Goal: Task Accomplishment & Management: Manage account settings

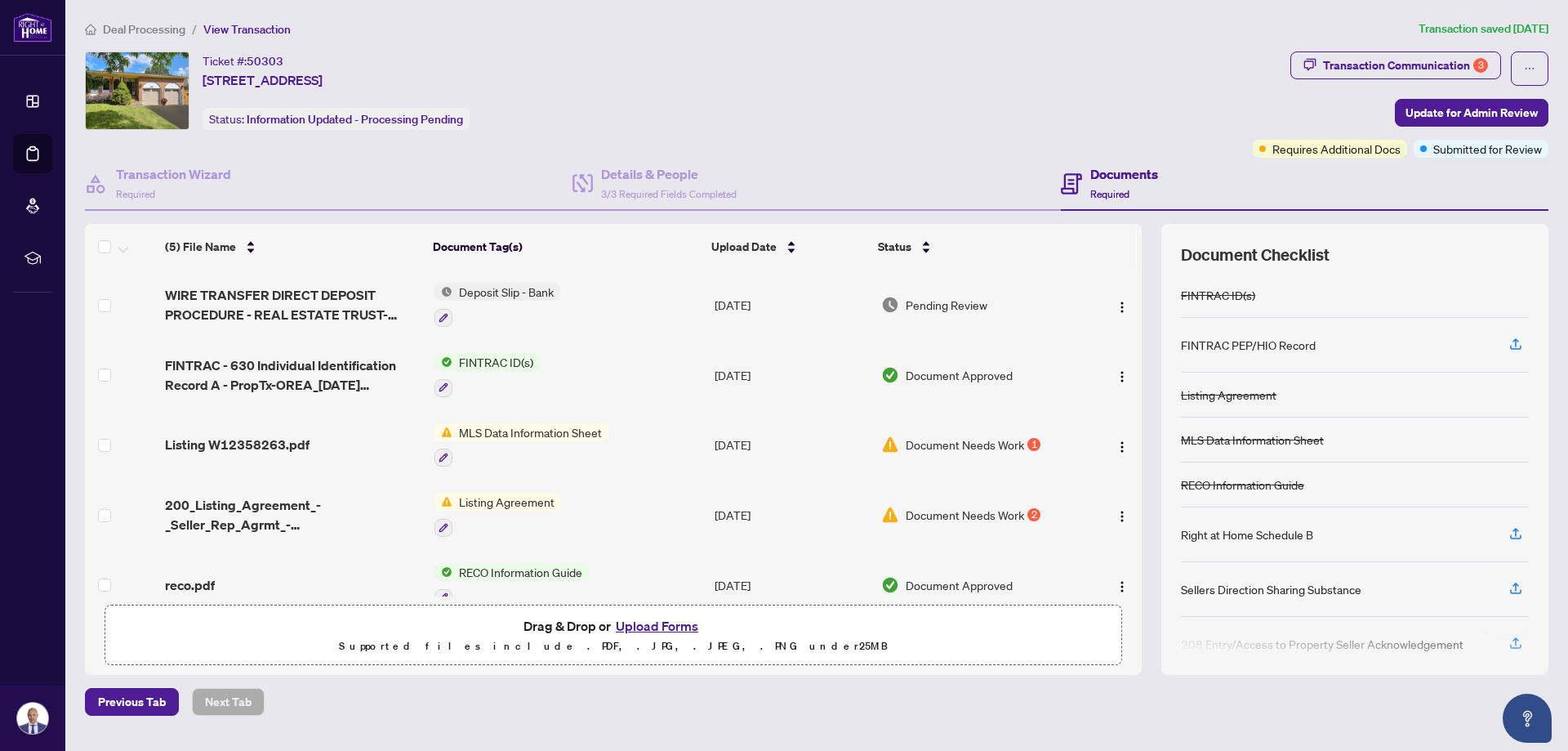
scroll to position [28, 0]
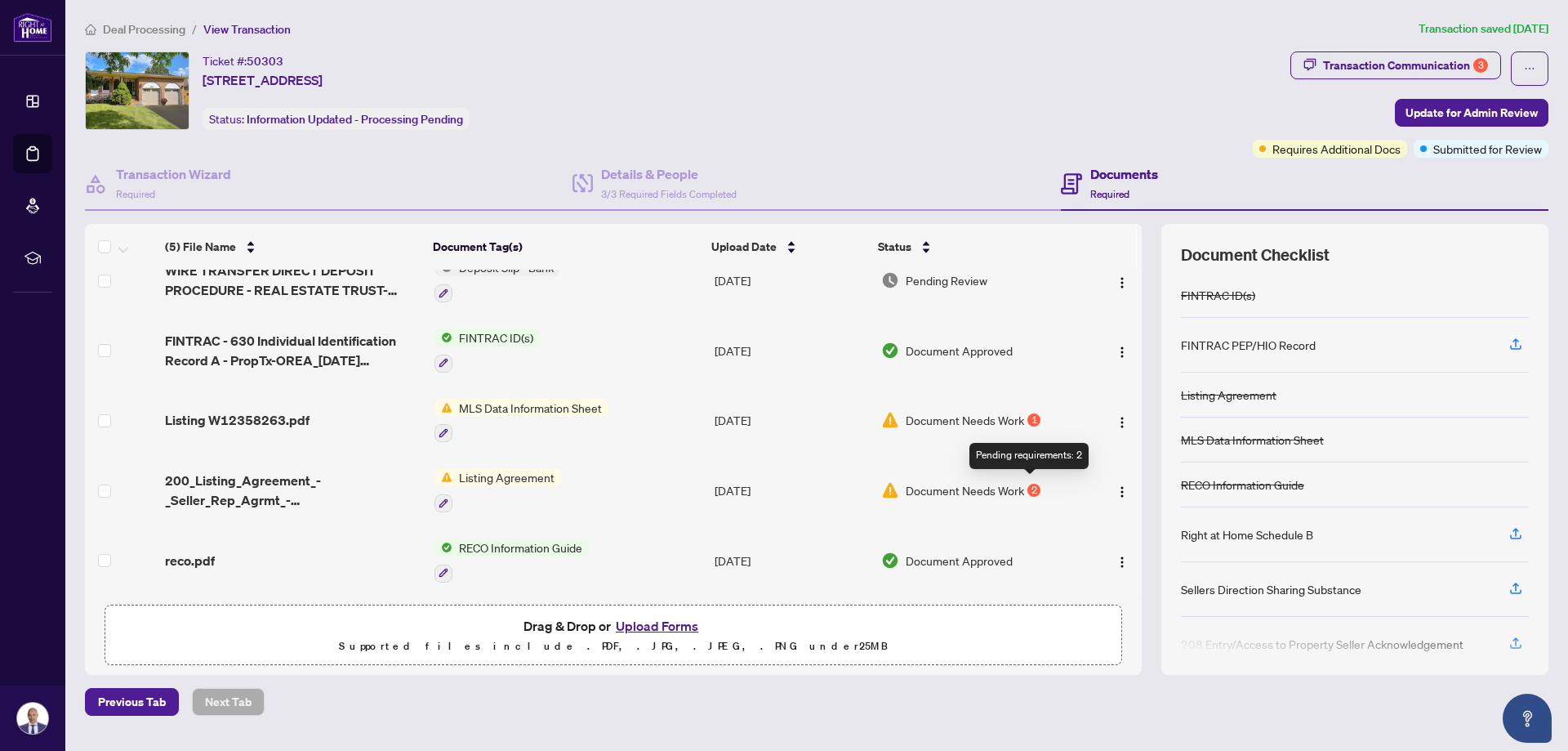
click at [1027, 487] on div "2" at bounding box center [1033, 489] width 13 height 13
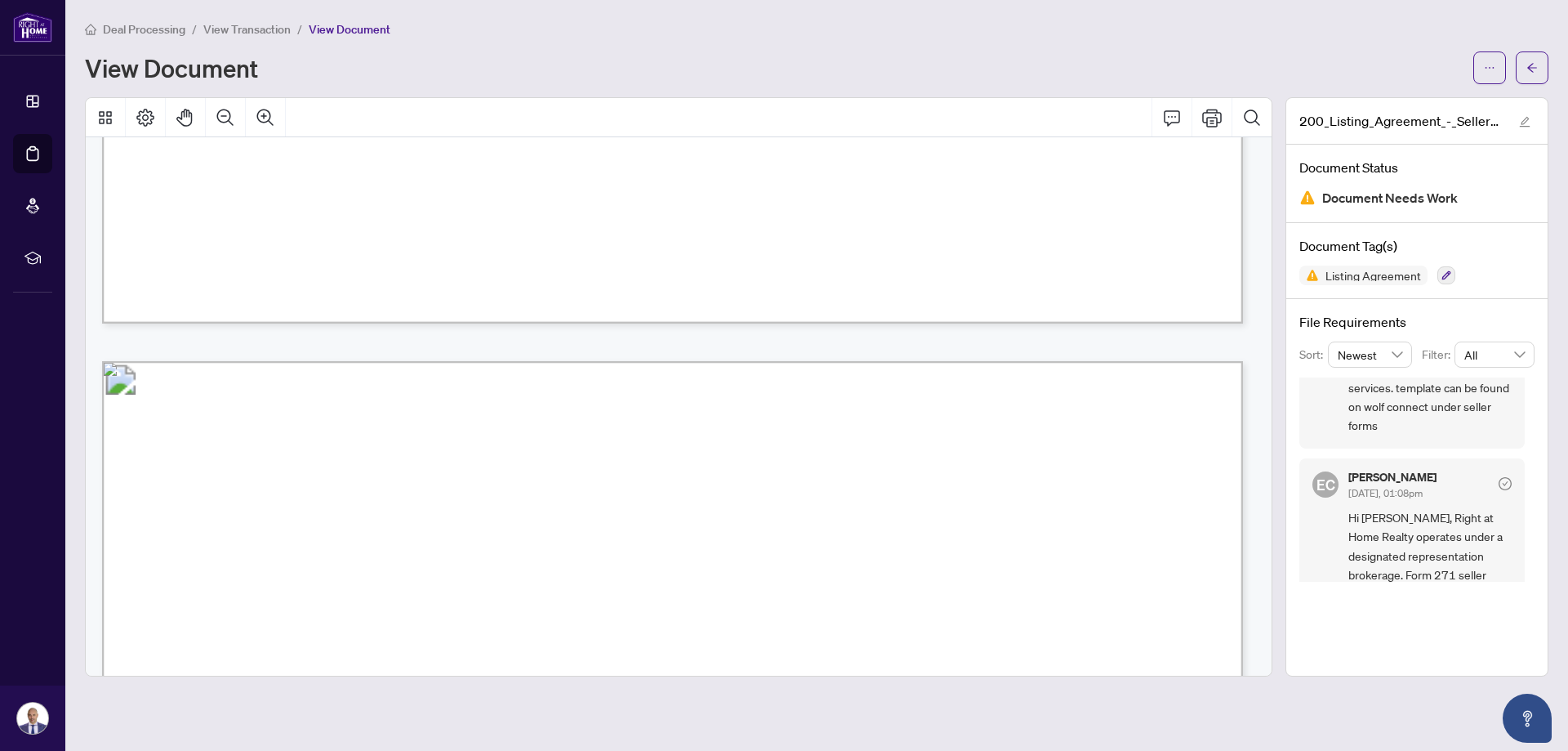
scroll to position [217, 0]
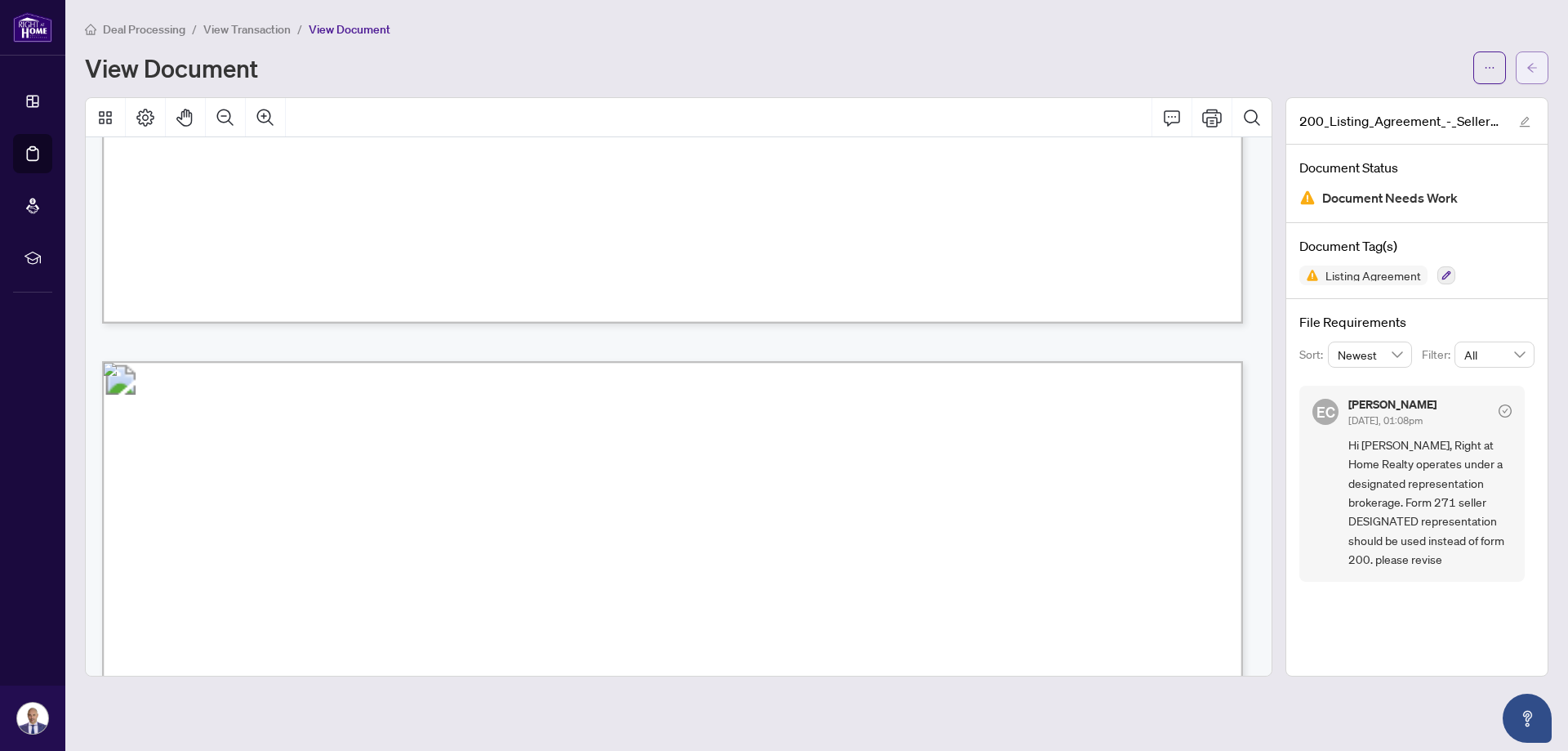
click at [1519, 64] on button "button" at bounding box center [1532, 68] width 33 height 33
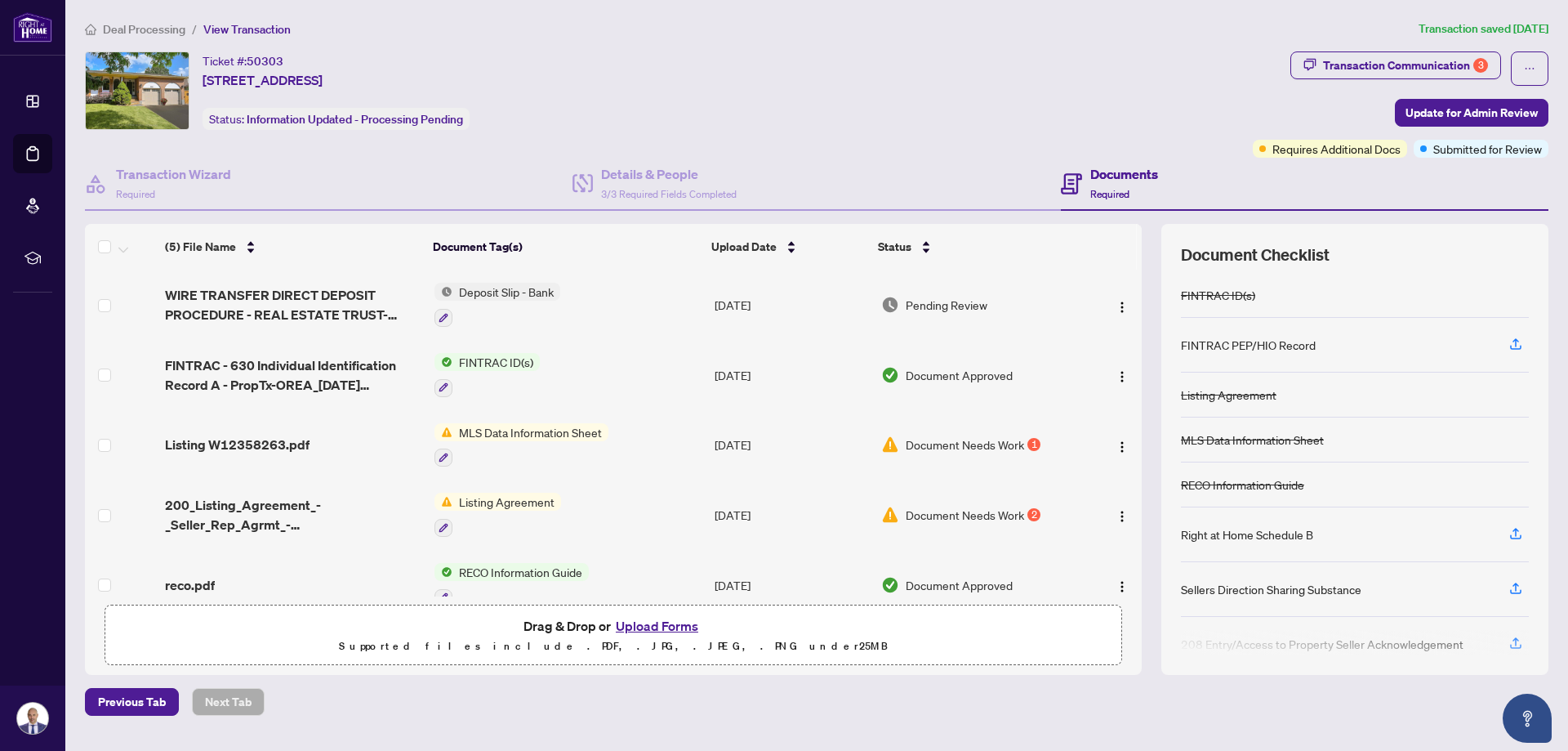
scroll to position [28, 0]
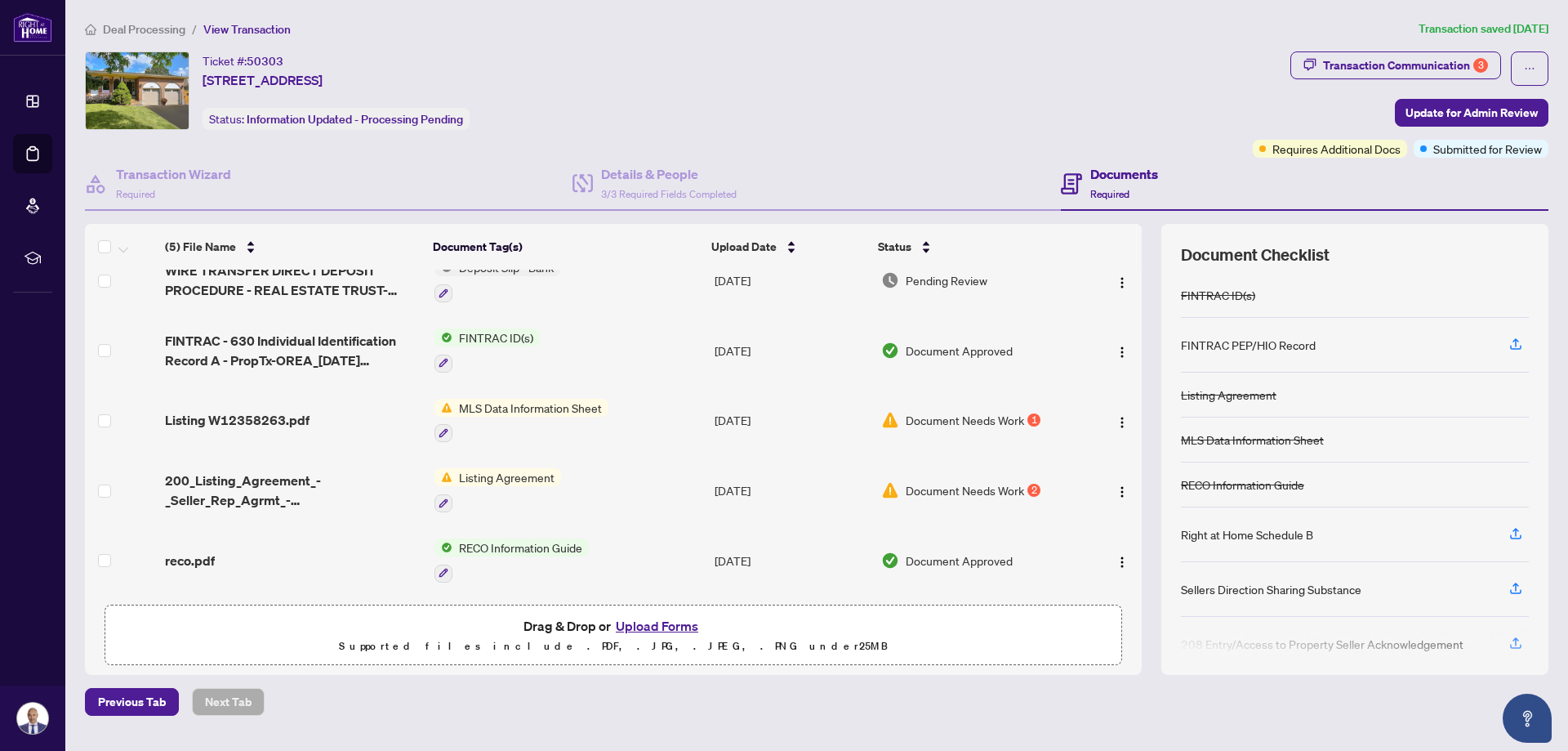
click at [988, 414] on span "Document Needs Work" at bounding box center [964, 420] width 118 height 18
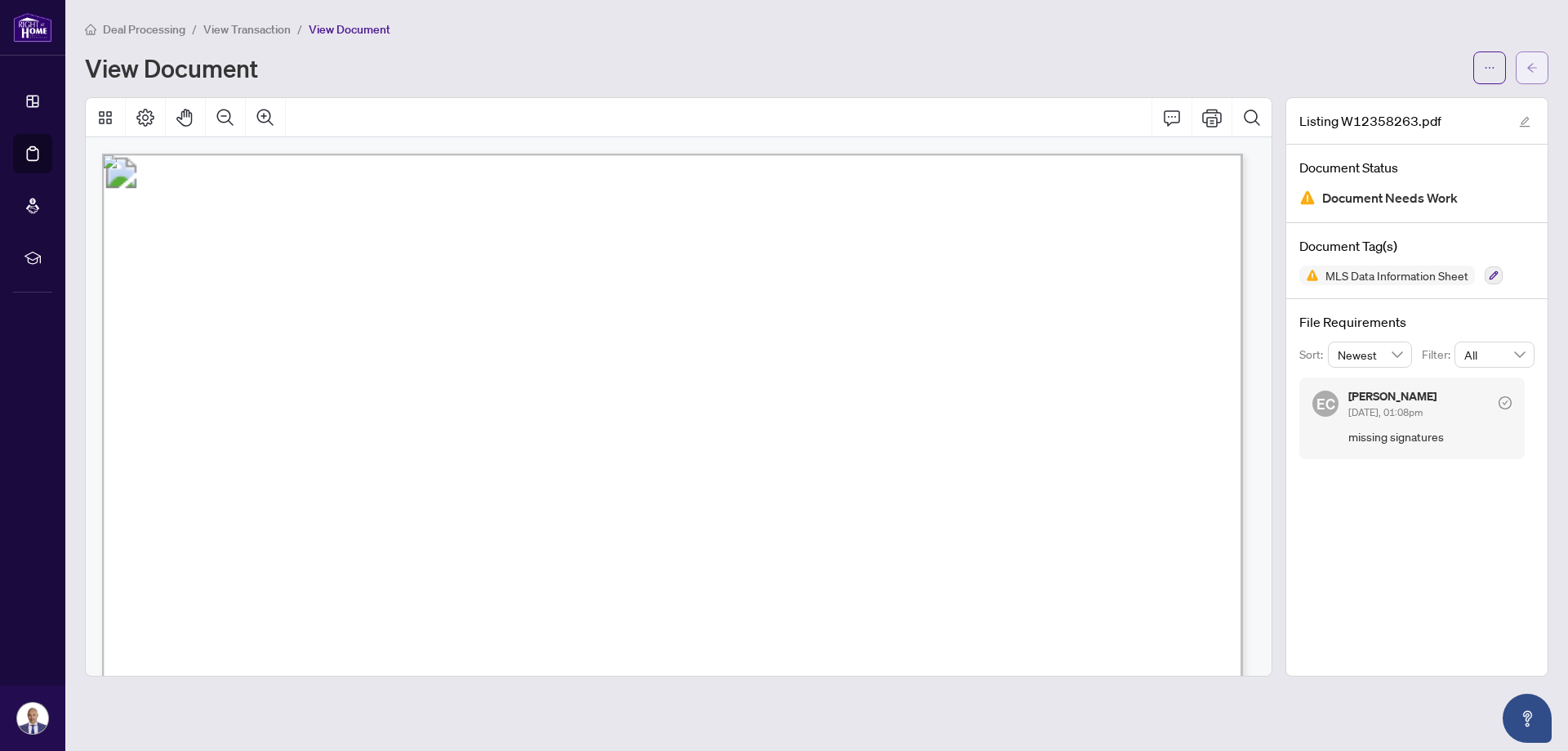
click at [1521, 74] on button "button" at bounding box center [1532, 68] width 33 height 33
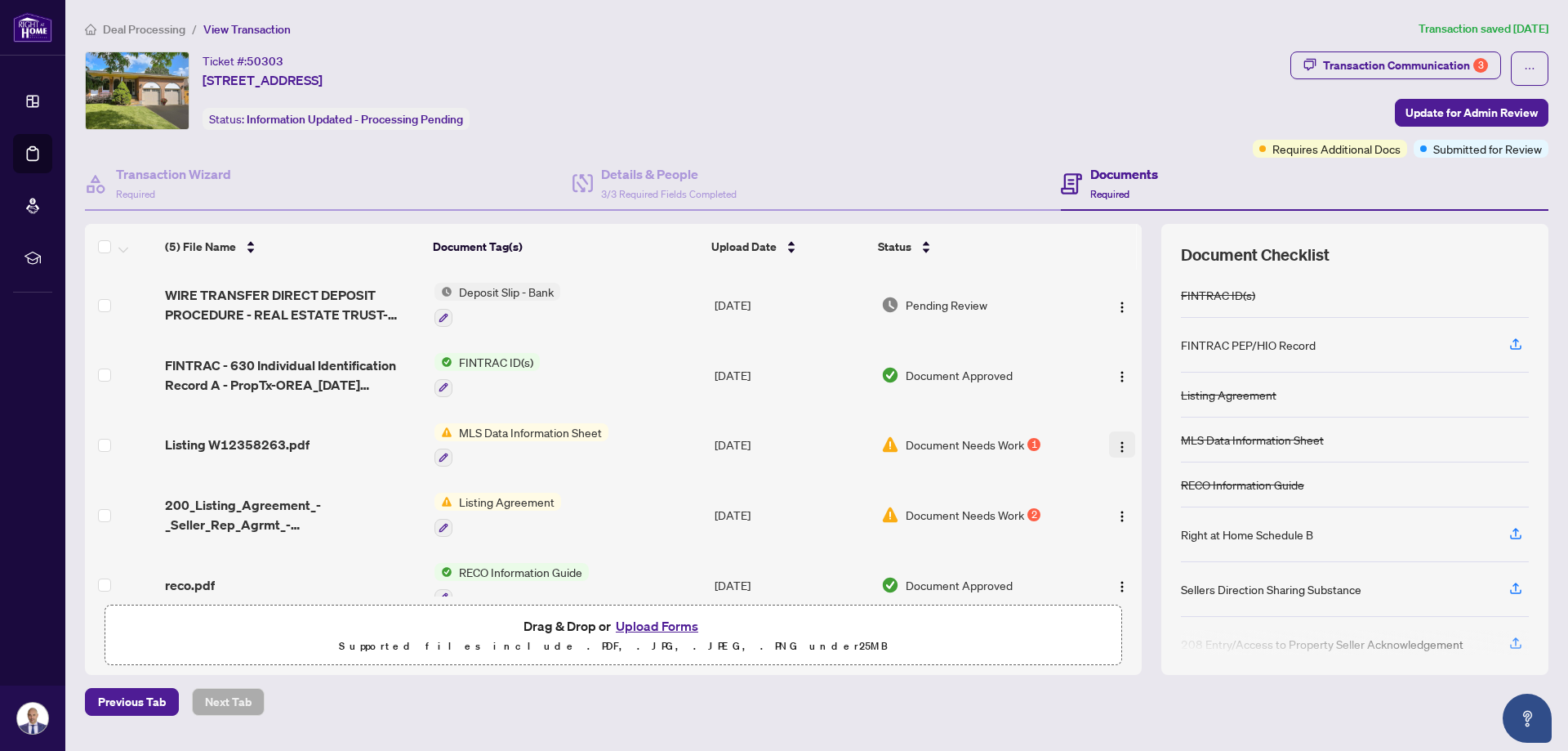
click at [1119, 442] on img "button" at bounding box center [1122, 447] width 13 height 13
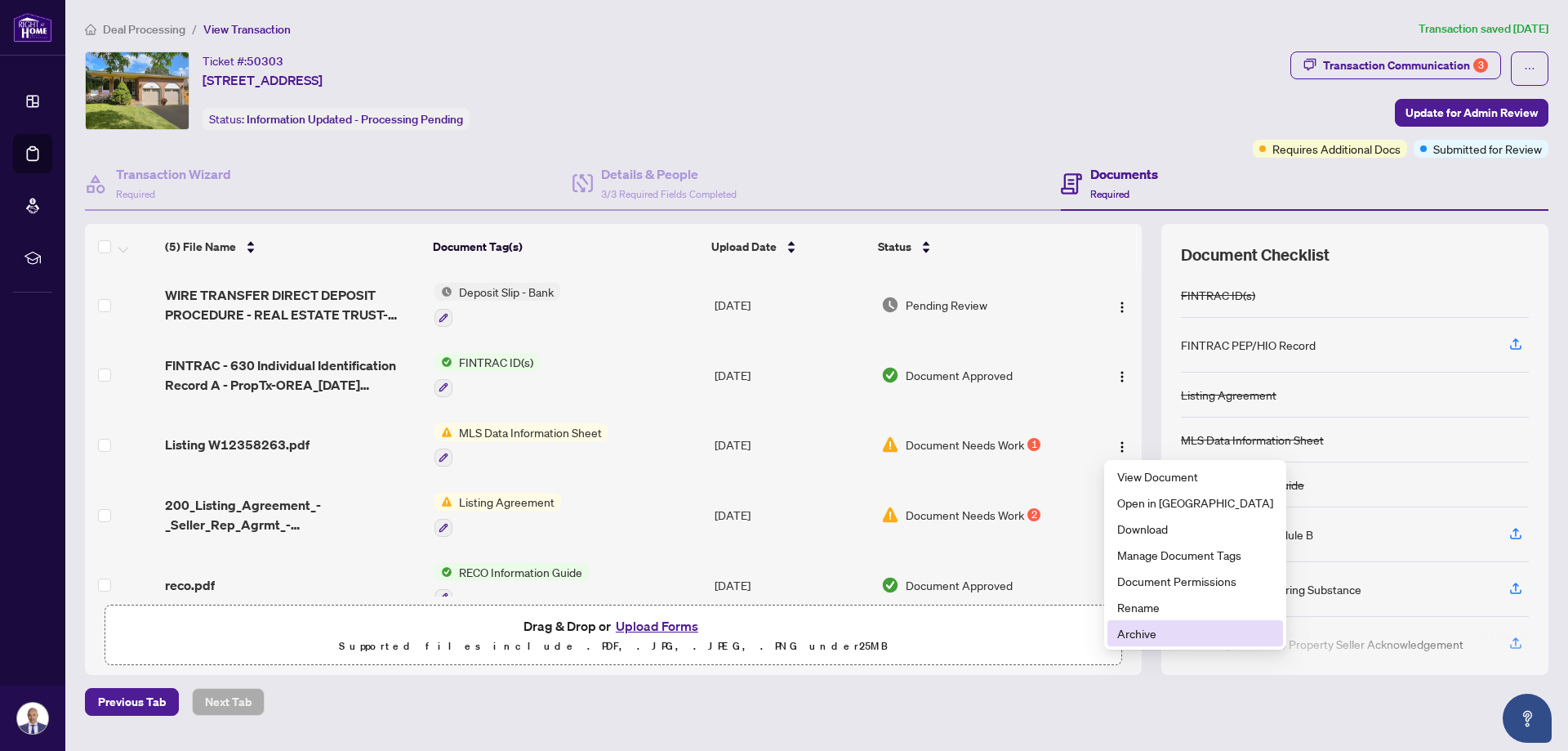
click at [1148, 633] on span "Archive" at bounding box center [1195, 633] width 156 height 18
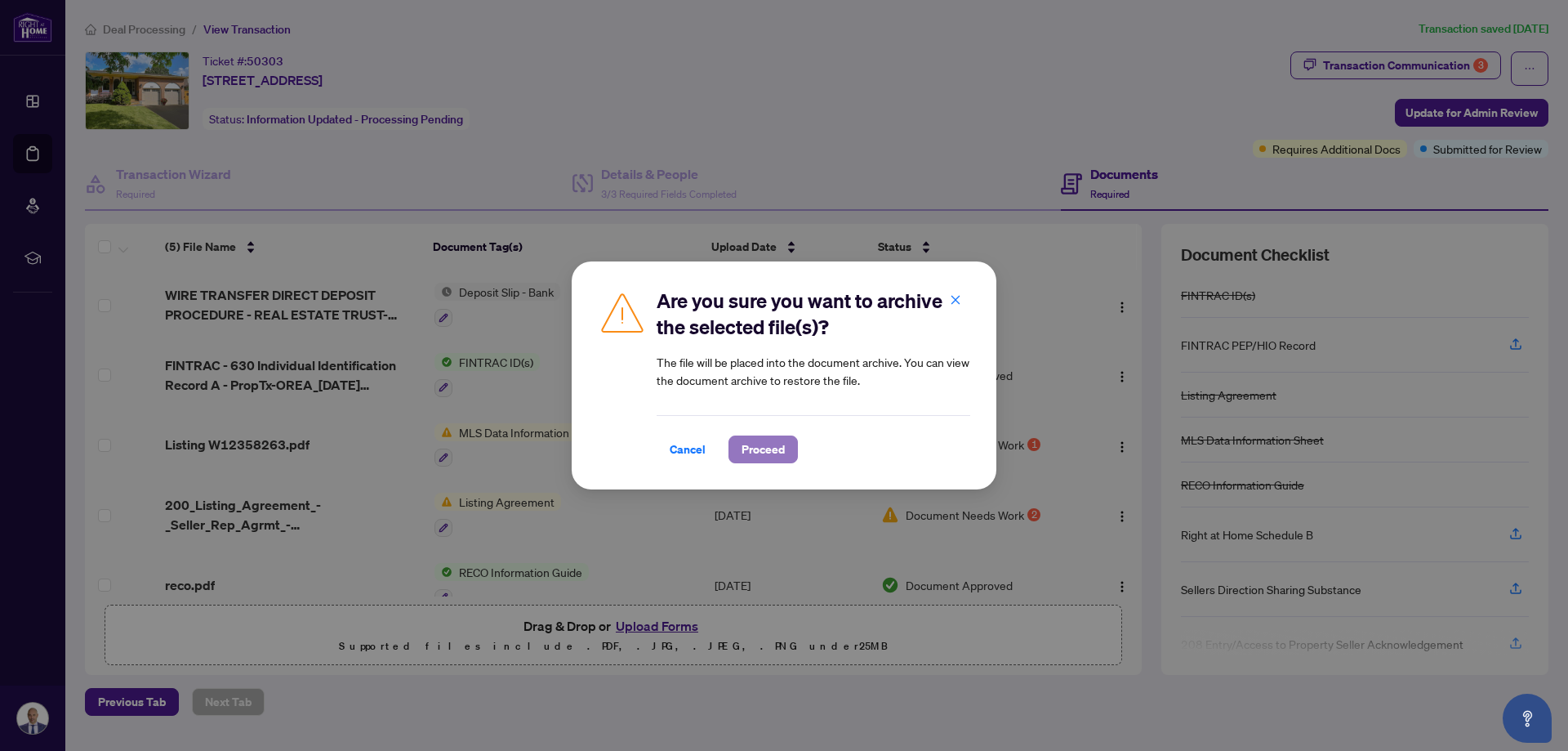
click at [761, 450] on span "Proceed" at bounding box center [764, 449] width 44 height 26
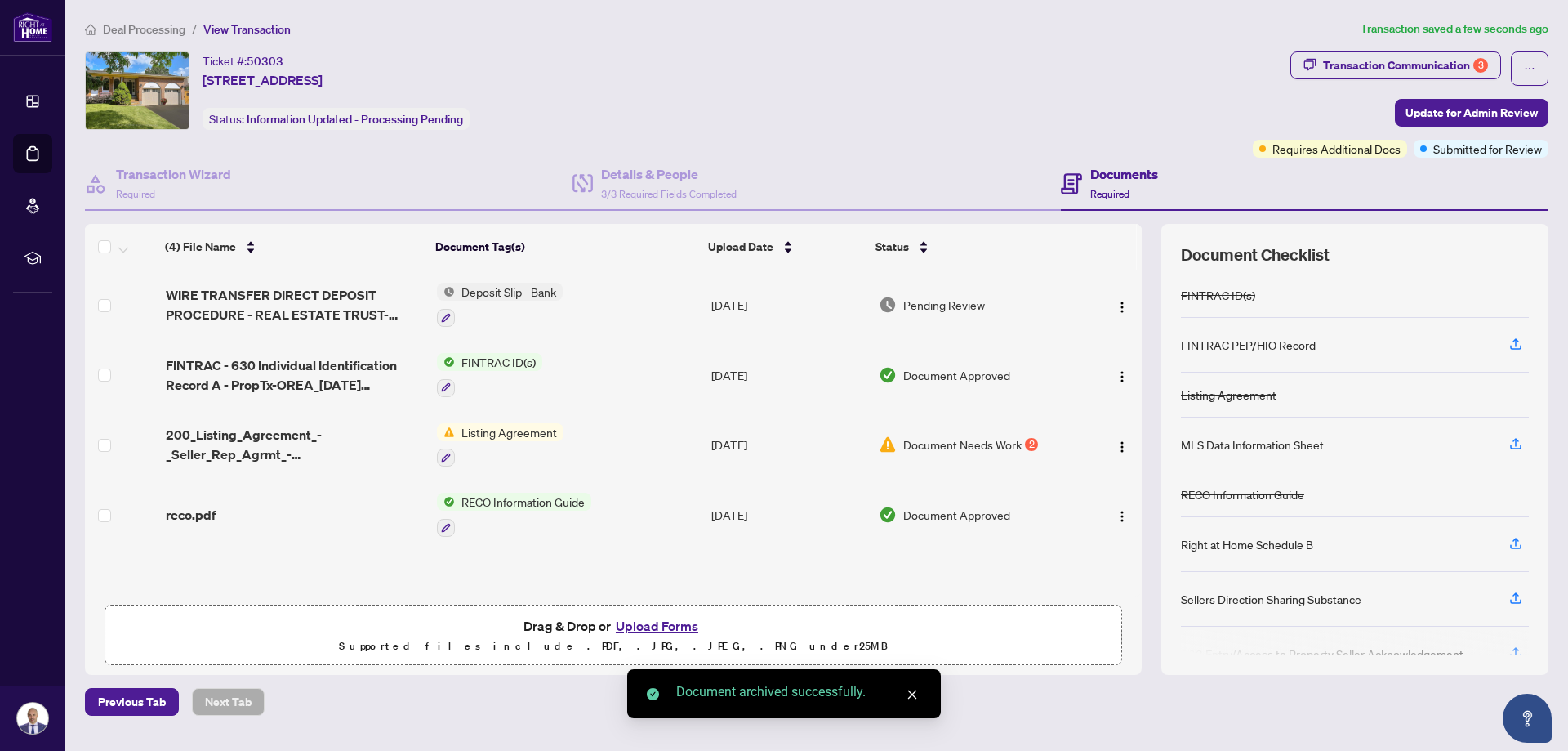
click at [639, 621] on button "Upload Forms" at bounding box center [657, 625] width 93 height 21
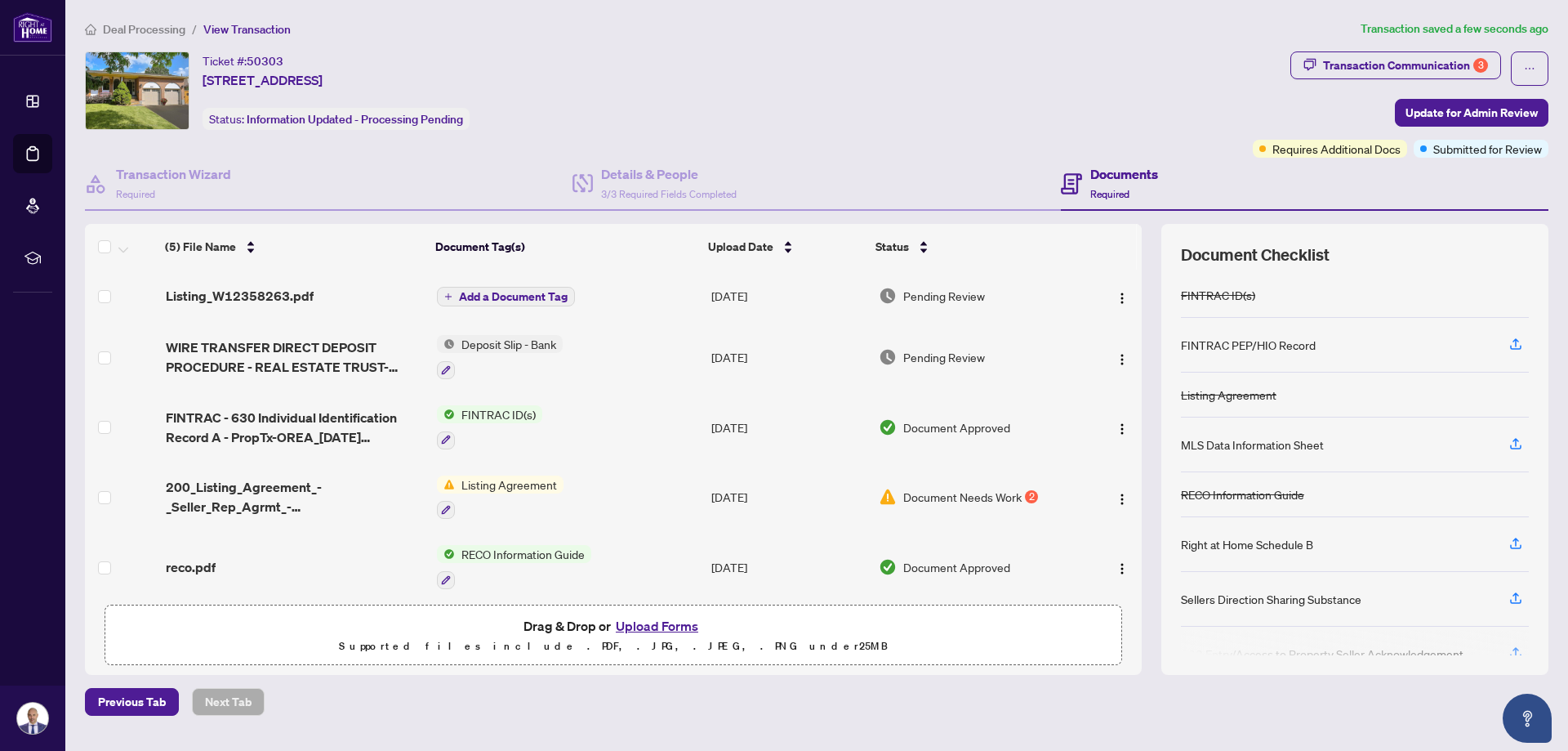
click at [512, 294] on span "Add a Document Tag" at bounding box center [513, 296] width 109 height 12
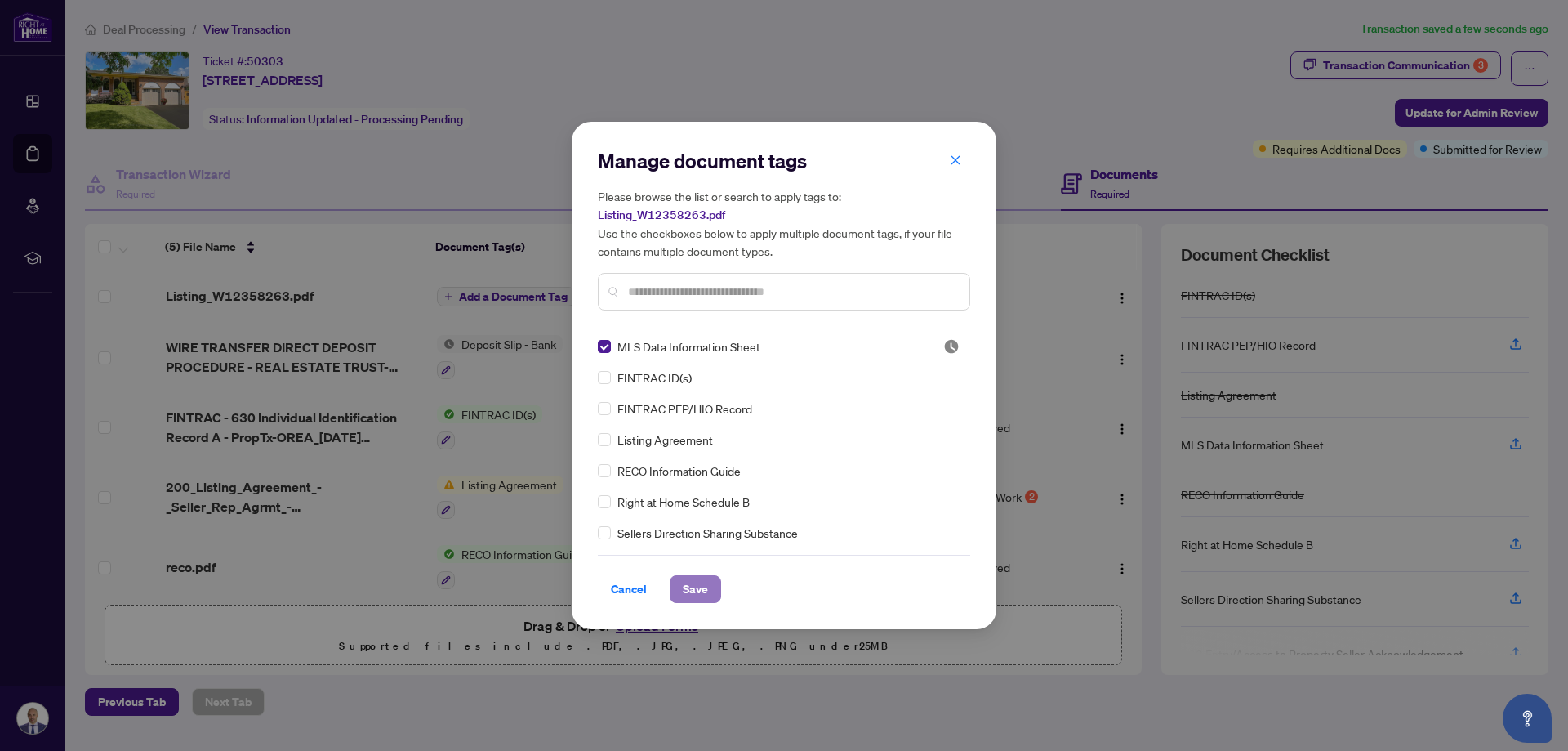
click at [695, 586] on span "Save" at bounding box center [695, 588] width 25 height 26
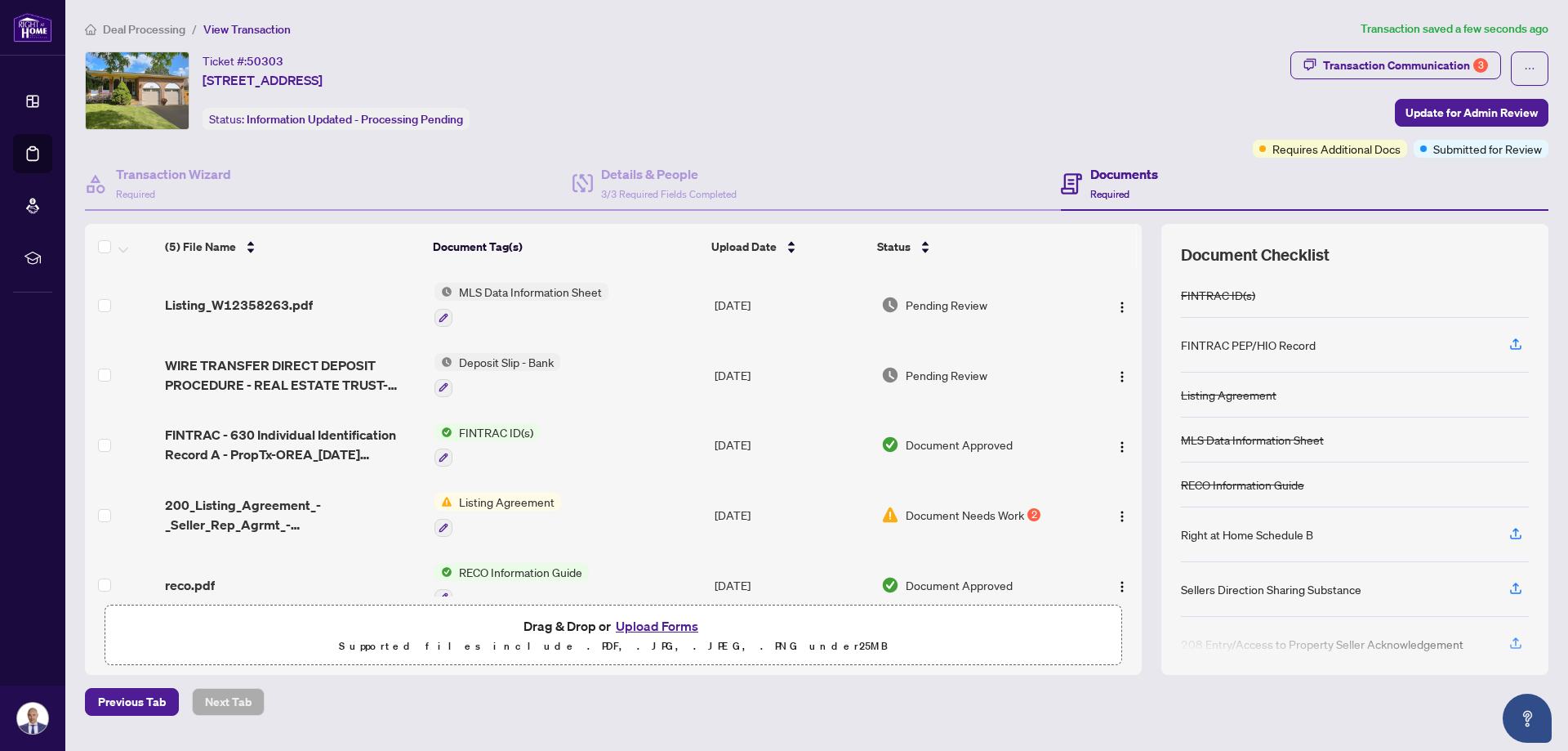
click at [675, 621] on button "Upload Forms" at bounding box center [657, 625] width 93 height 21
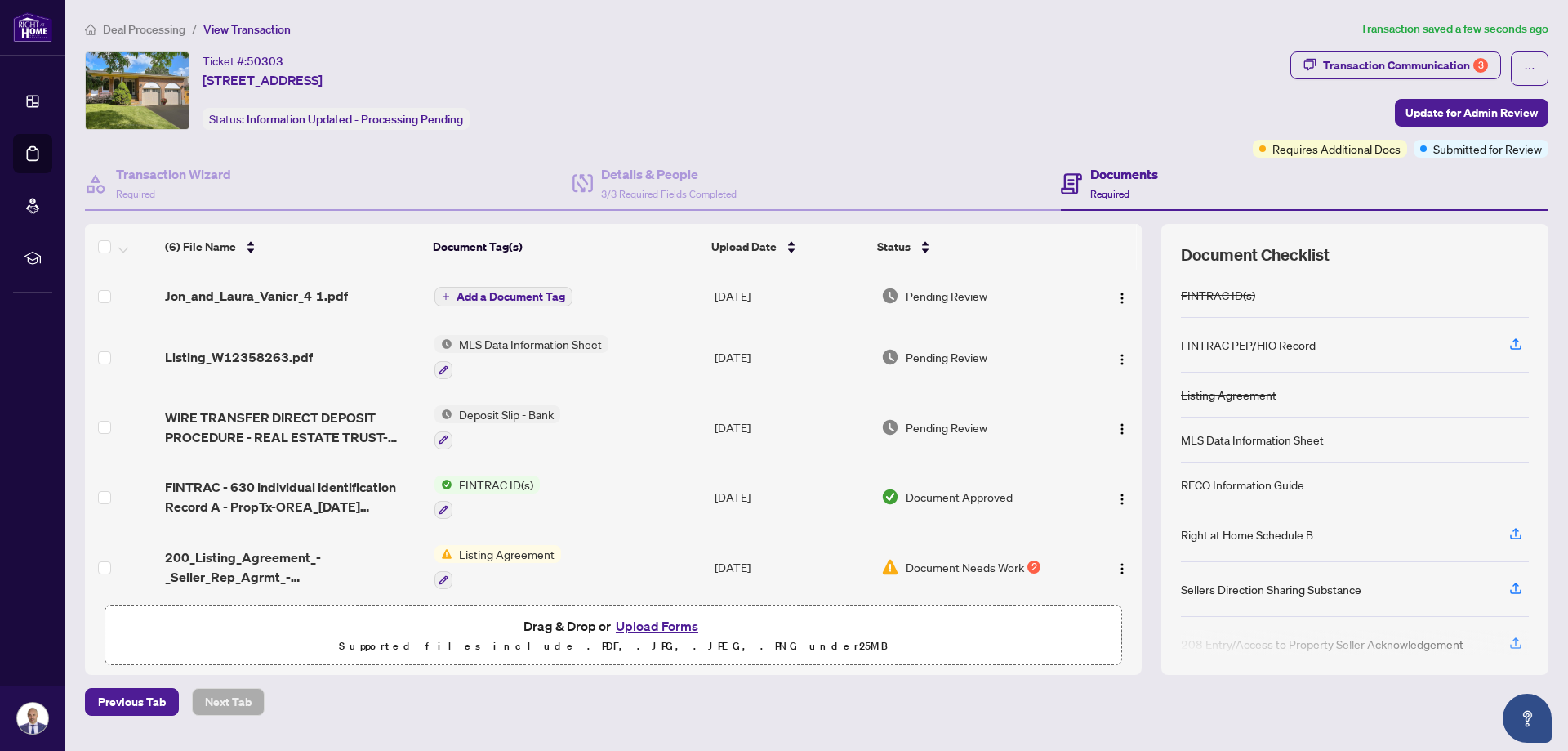
click at [501, 295] on span "Add a Document Tag" at bounding box center [511, 296] width 109 height 12
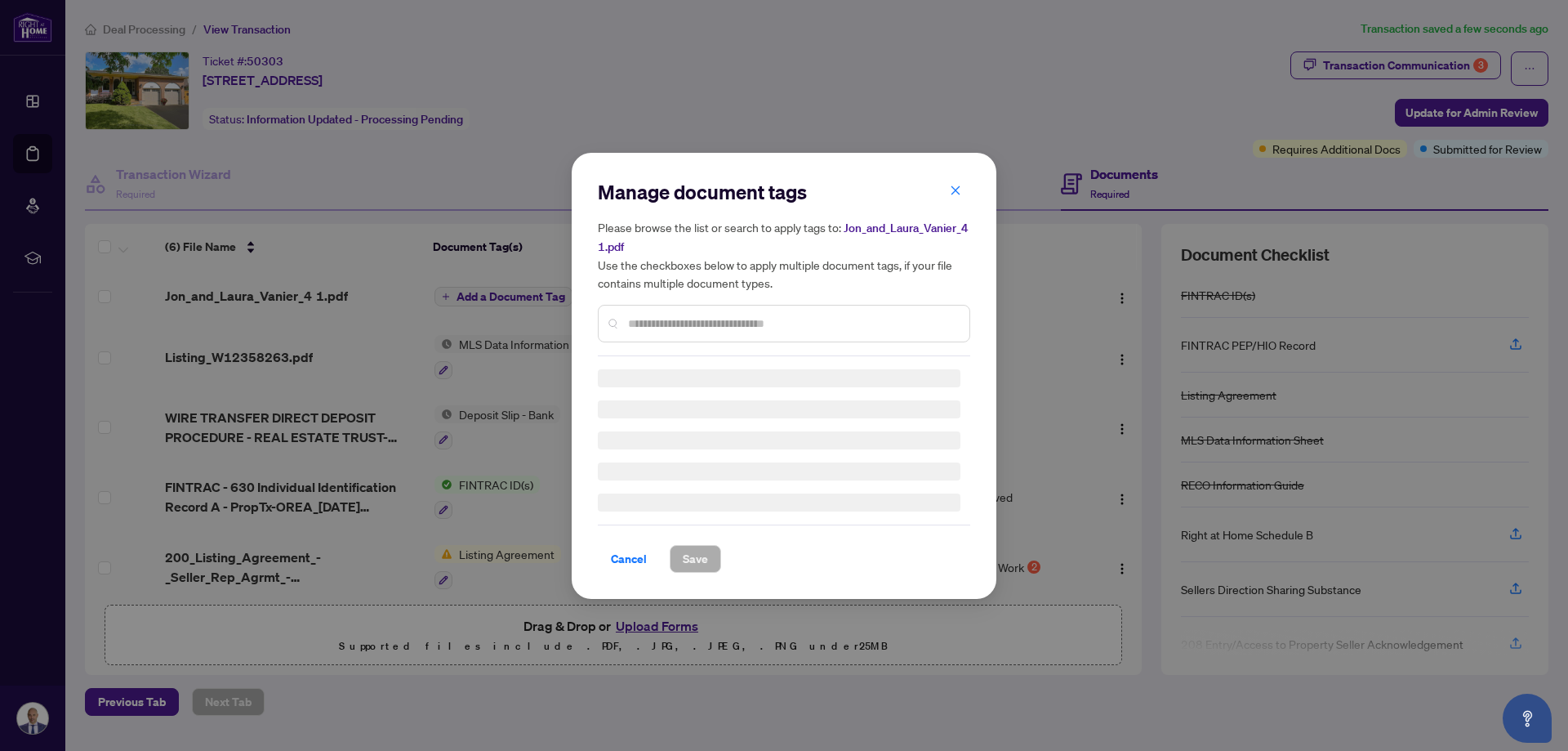
click at [703, 325] on input "text" at bounding box center [793, 323] width 329 height 18
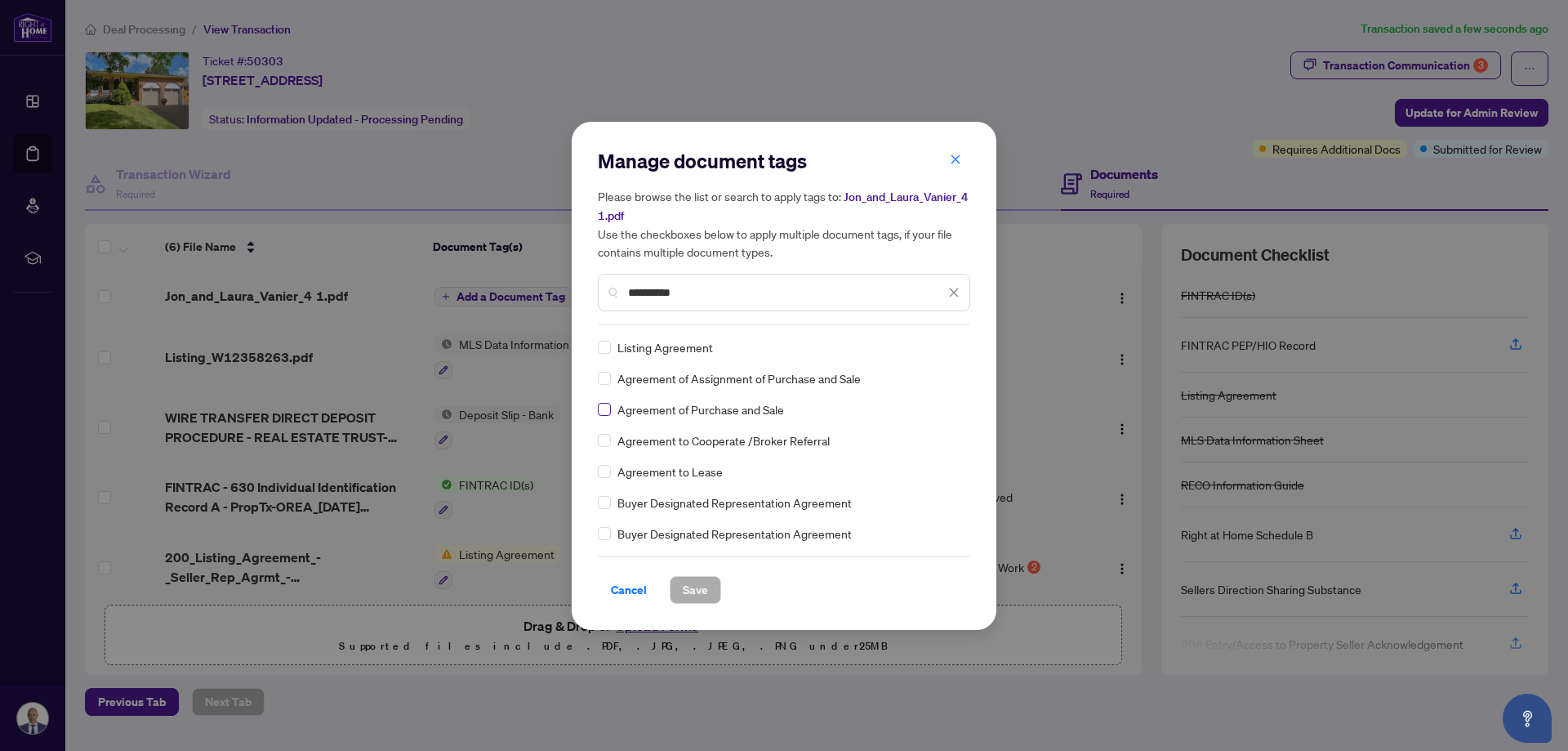
type input "*********"
click at [694, 584] on span "Save" at bounding box center [695, 589] width 25 height 26
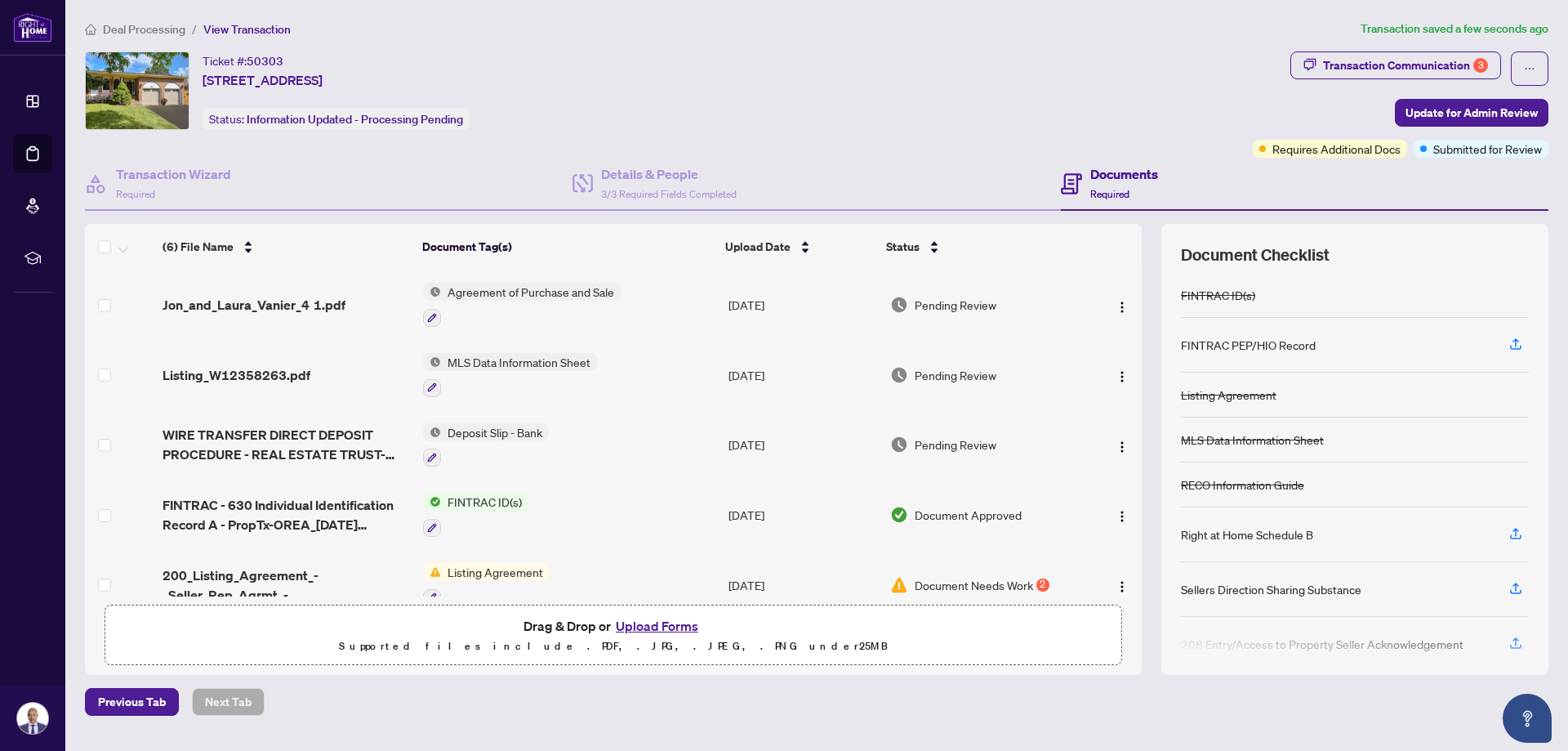
click at [670, 623] on button "Upload Forms" at bounding box center [657, 625] width 93 height 21
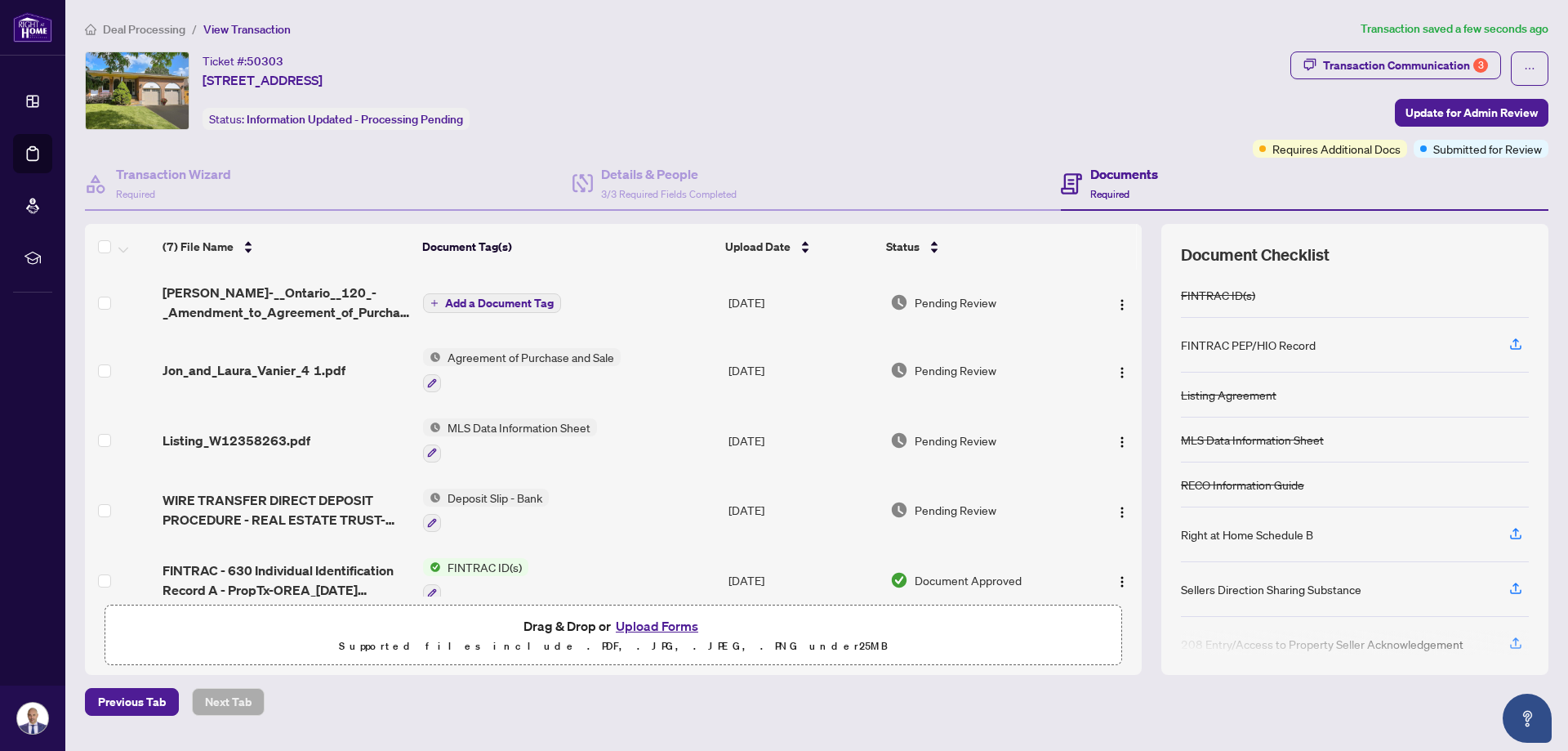
click at [642, 619] on button "Upload Forms" at bounding box center [657, 625] width 93 height 21
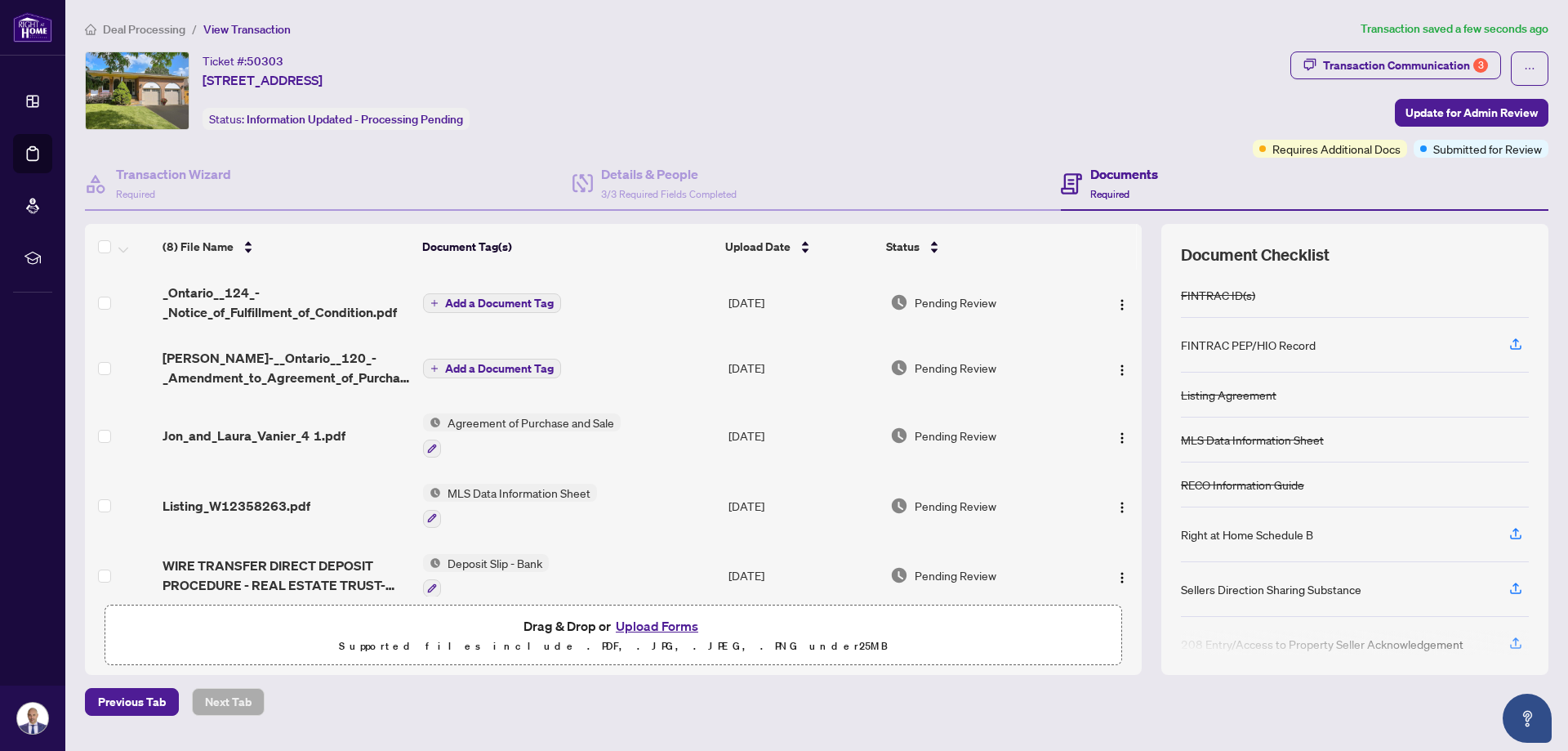
click at [500, 300] on span "Add a Document Tag" at bounding box center [499, 302] width 109 height 12
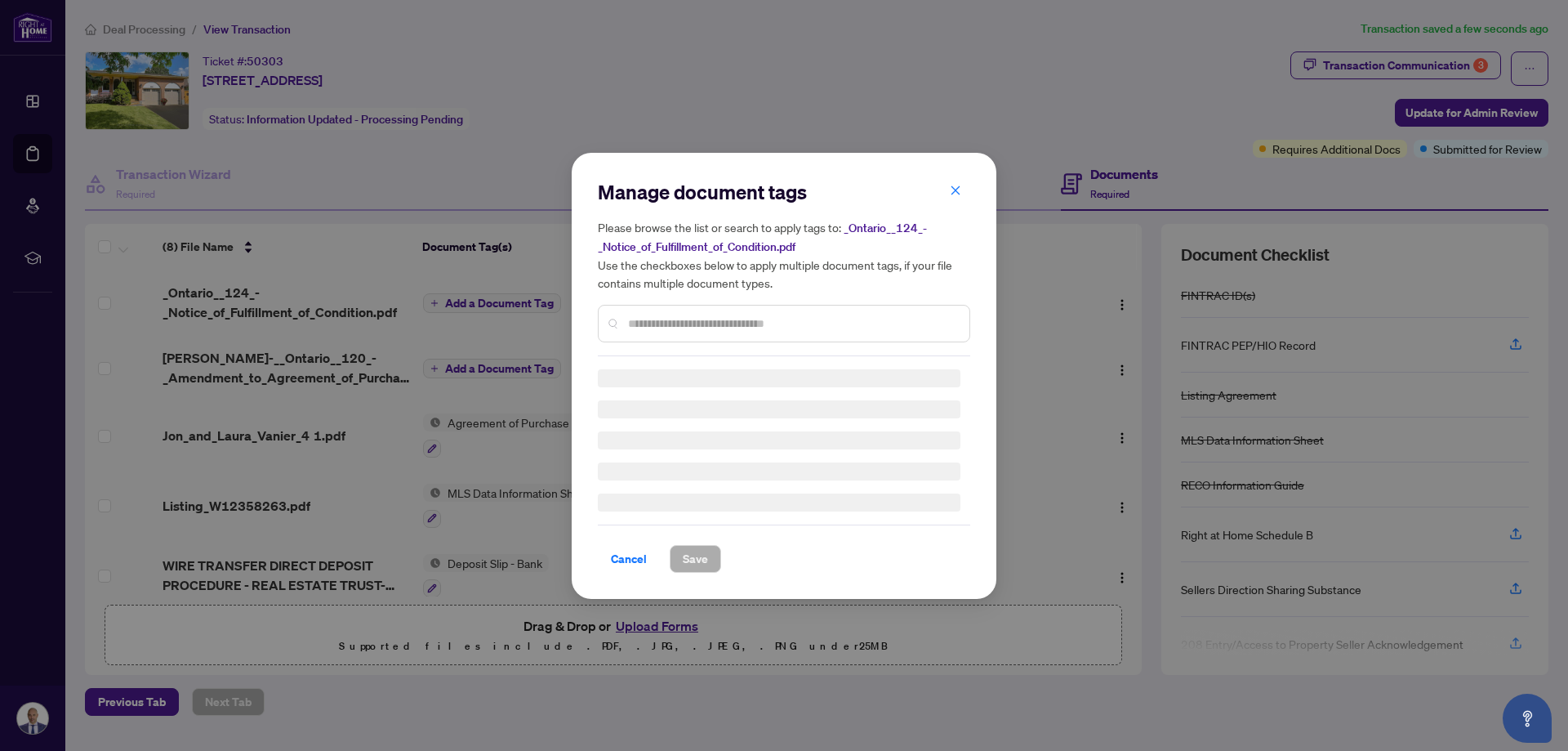
click at [720, 321] on div "Manage document tags Please browse the list or search to apply tags to: _Ontari…" at bounding box center [784, 267] width 372 height 177
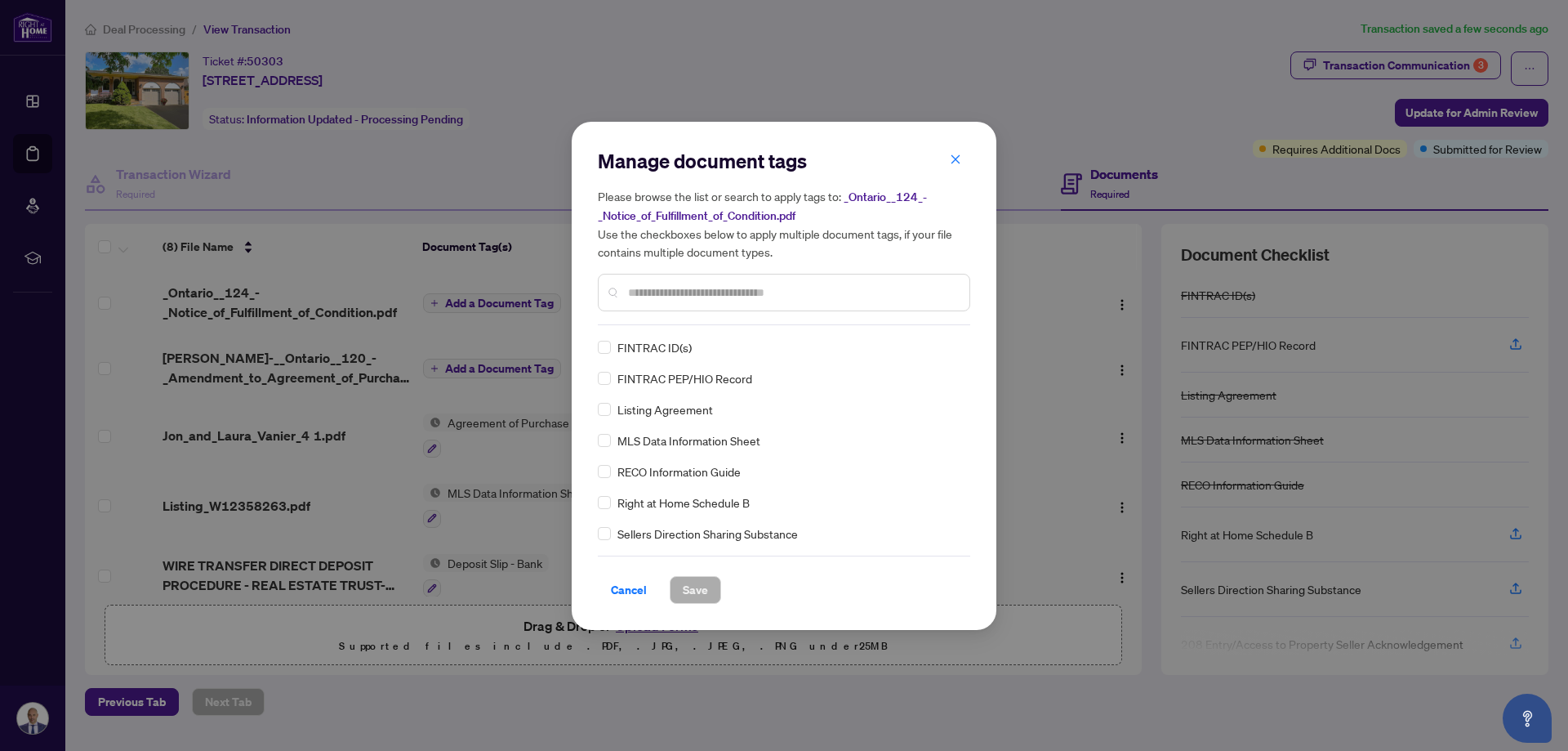
click at [730, 297] on input "text" at bounding box center [793, 292] width 329 height 18
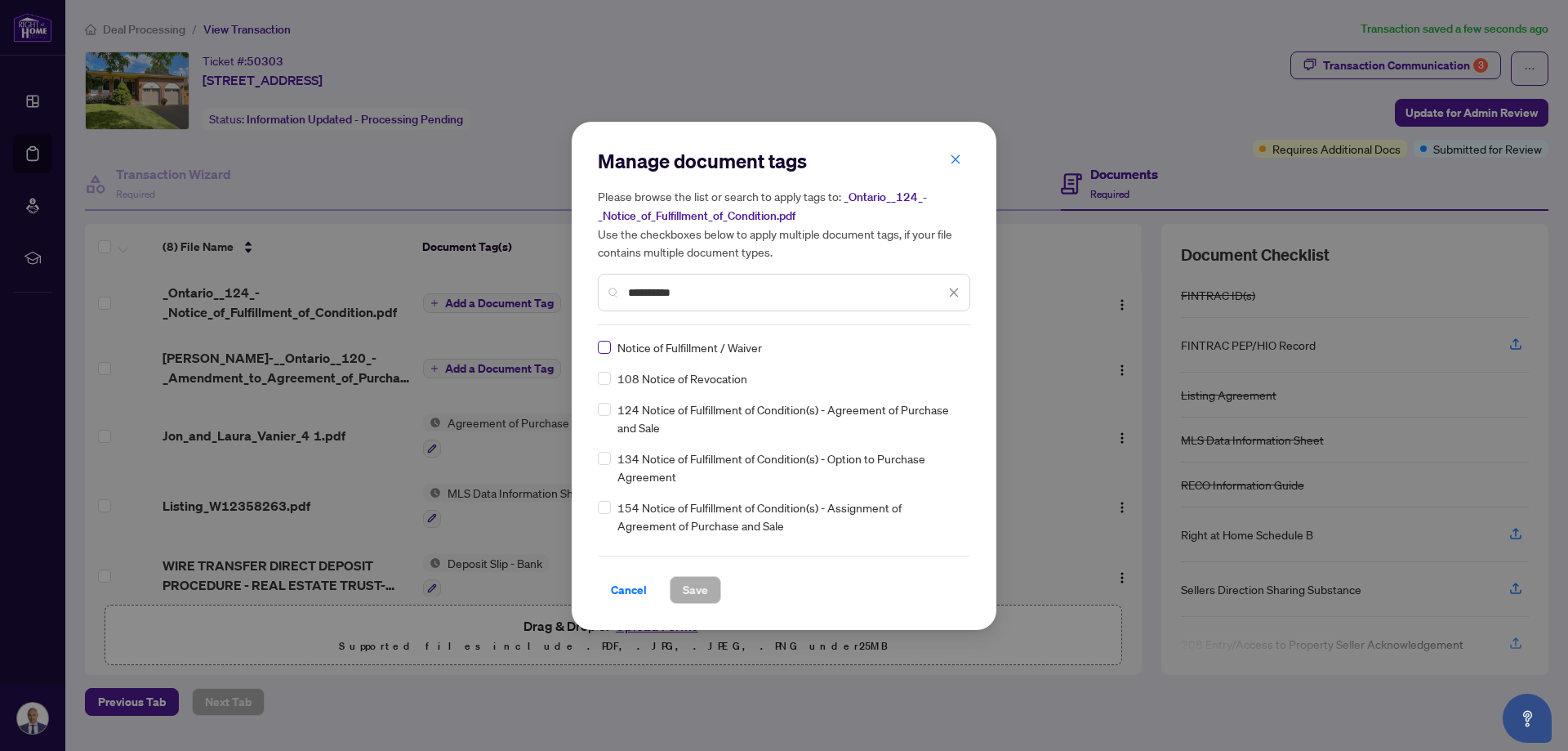
type input "*********"
click at [691, 594] on span "Save" at bounding box center [695, 589] width 25 height 26
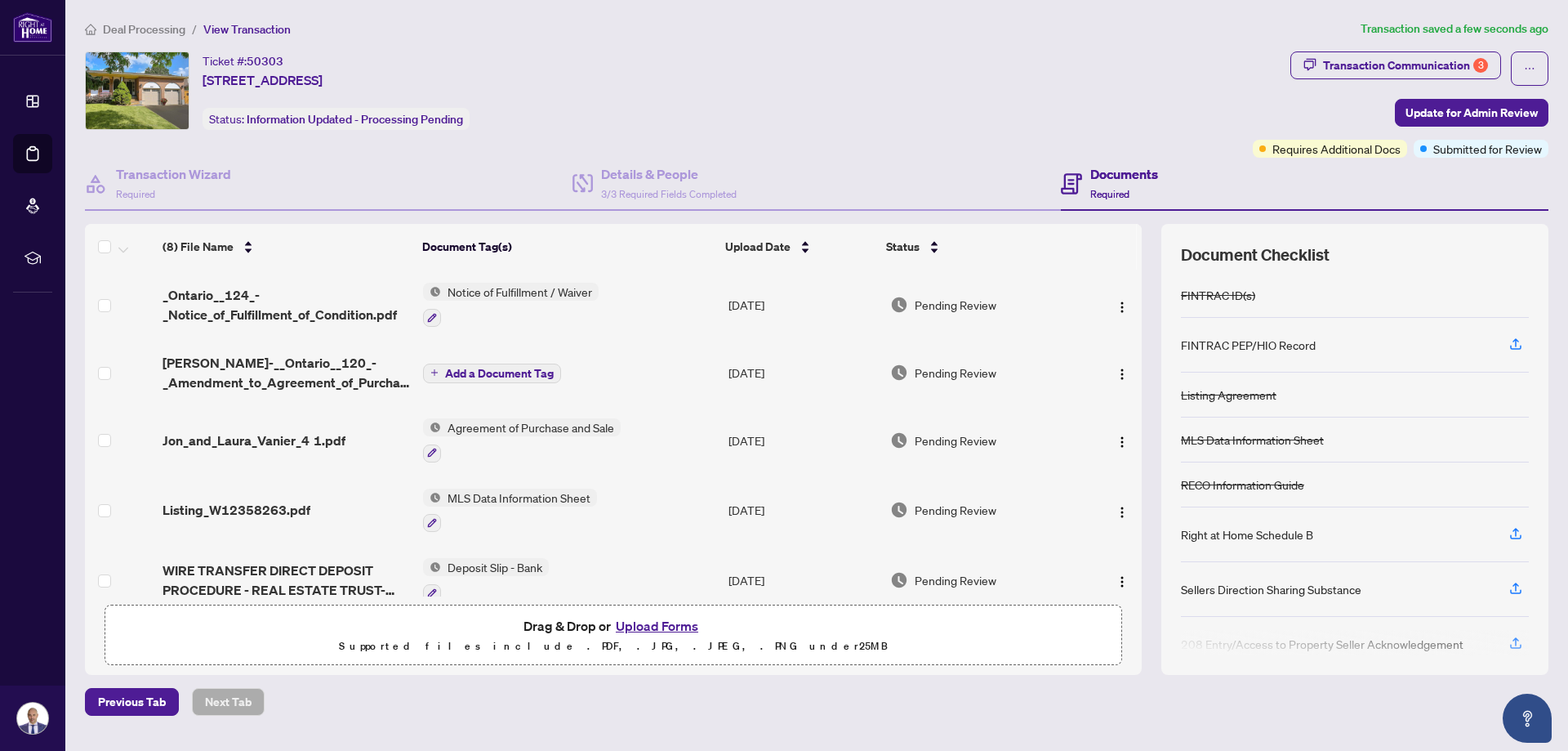
click at [474, 371] on span "Add a Document Tag" at bounding box center [499, 373] width 109 height 12
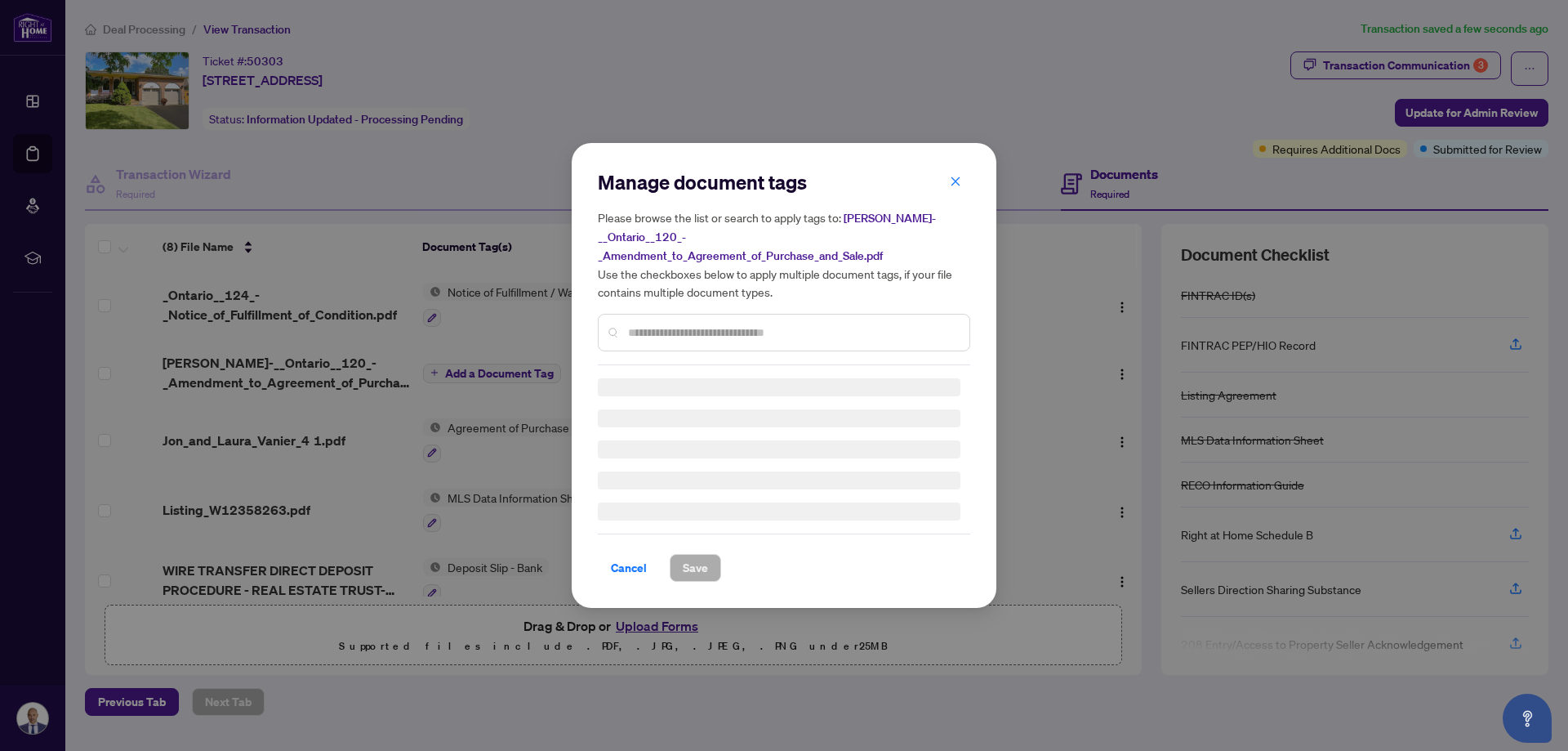
click at [769, 328] on div "Manage document tags Please browse the list or search to apply tags to: [PERSON…" at bounding box center [784, 267] width 372 height 196
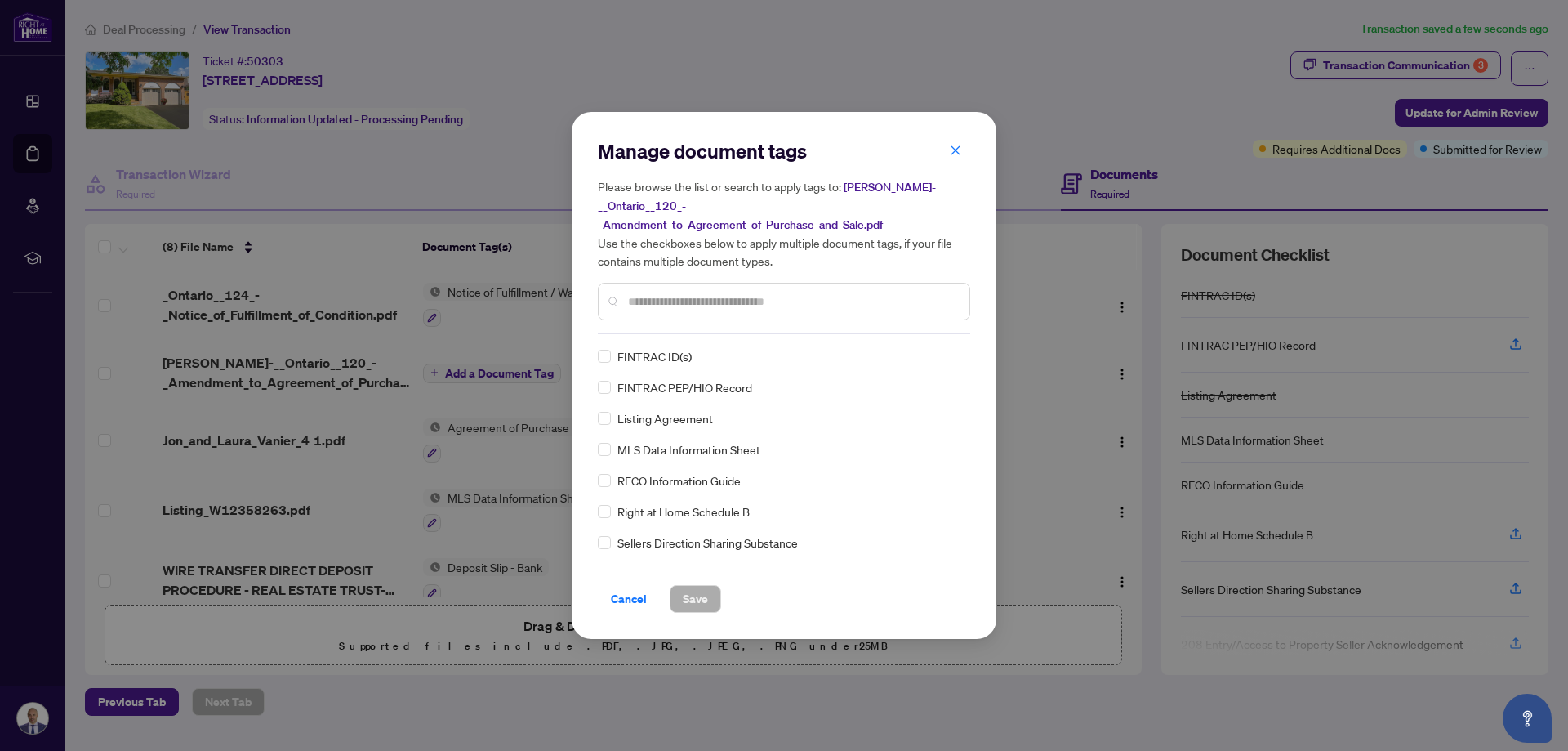
click at [773, 309] on input "text" at bounding box center [793, 301] width 329 height 18
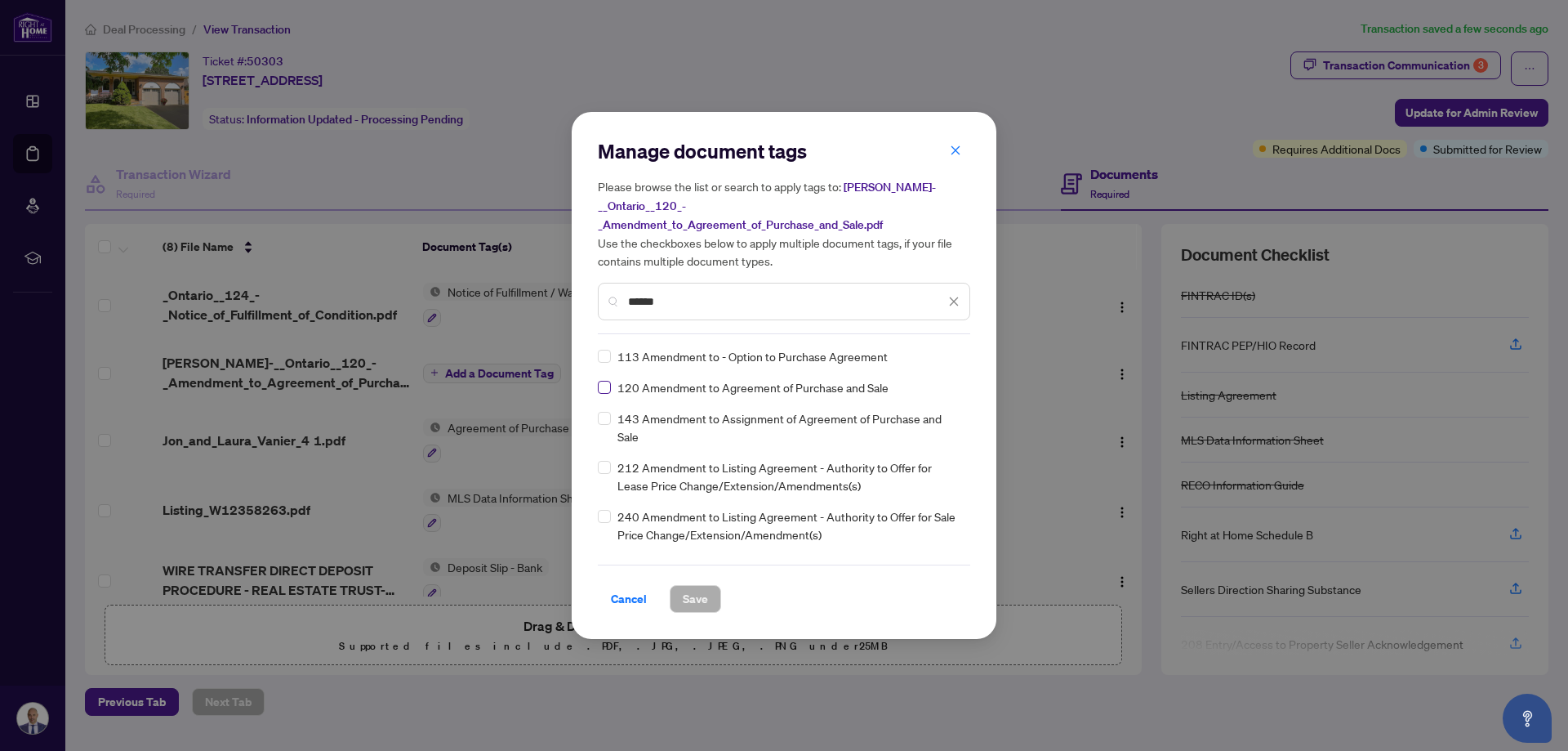
type input "******"
click at [707, 597] on span "Save" at bounding box center [695, 598] width 25 height 26
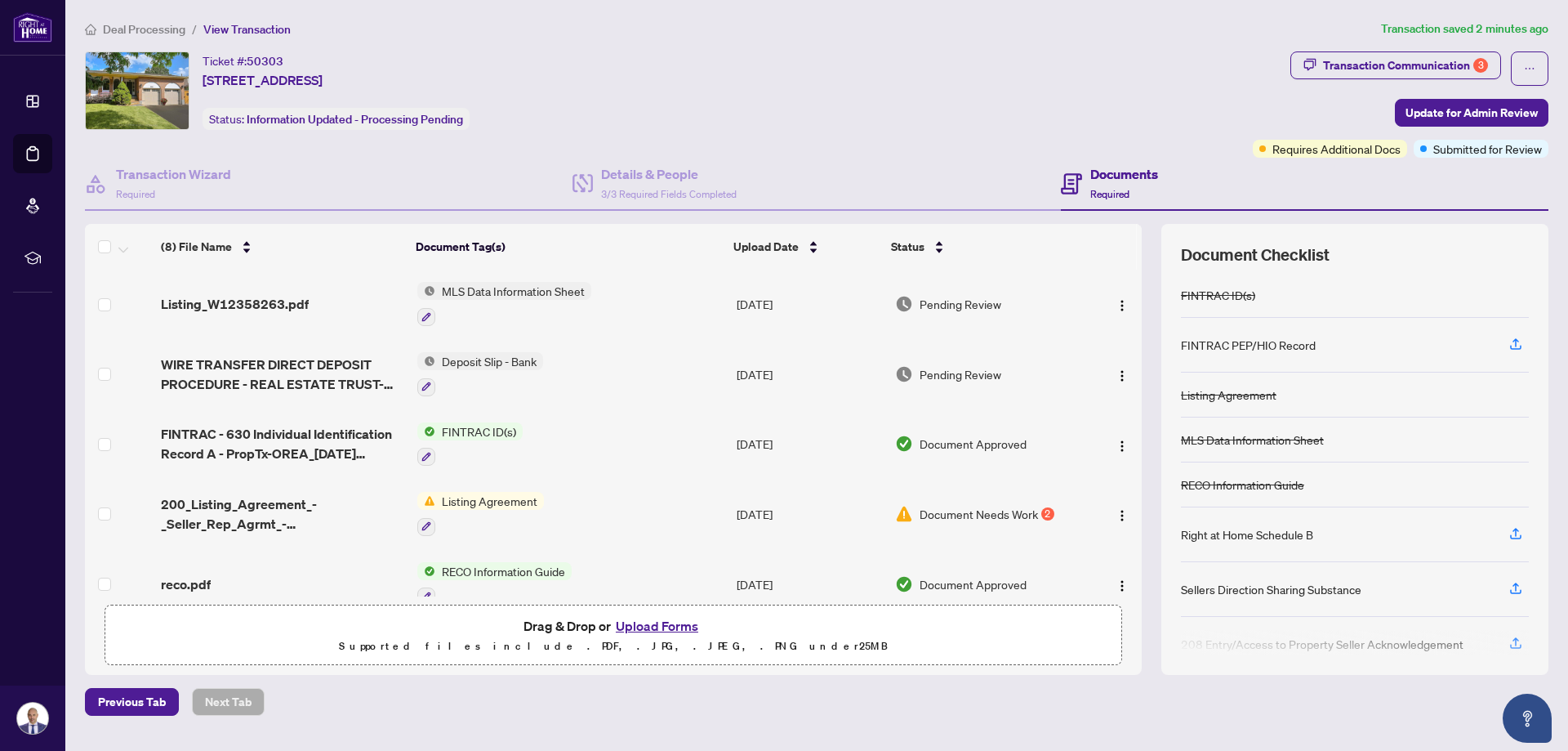
scroll to position [236, 0]
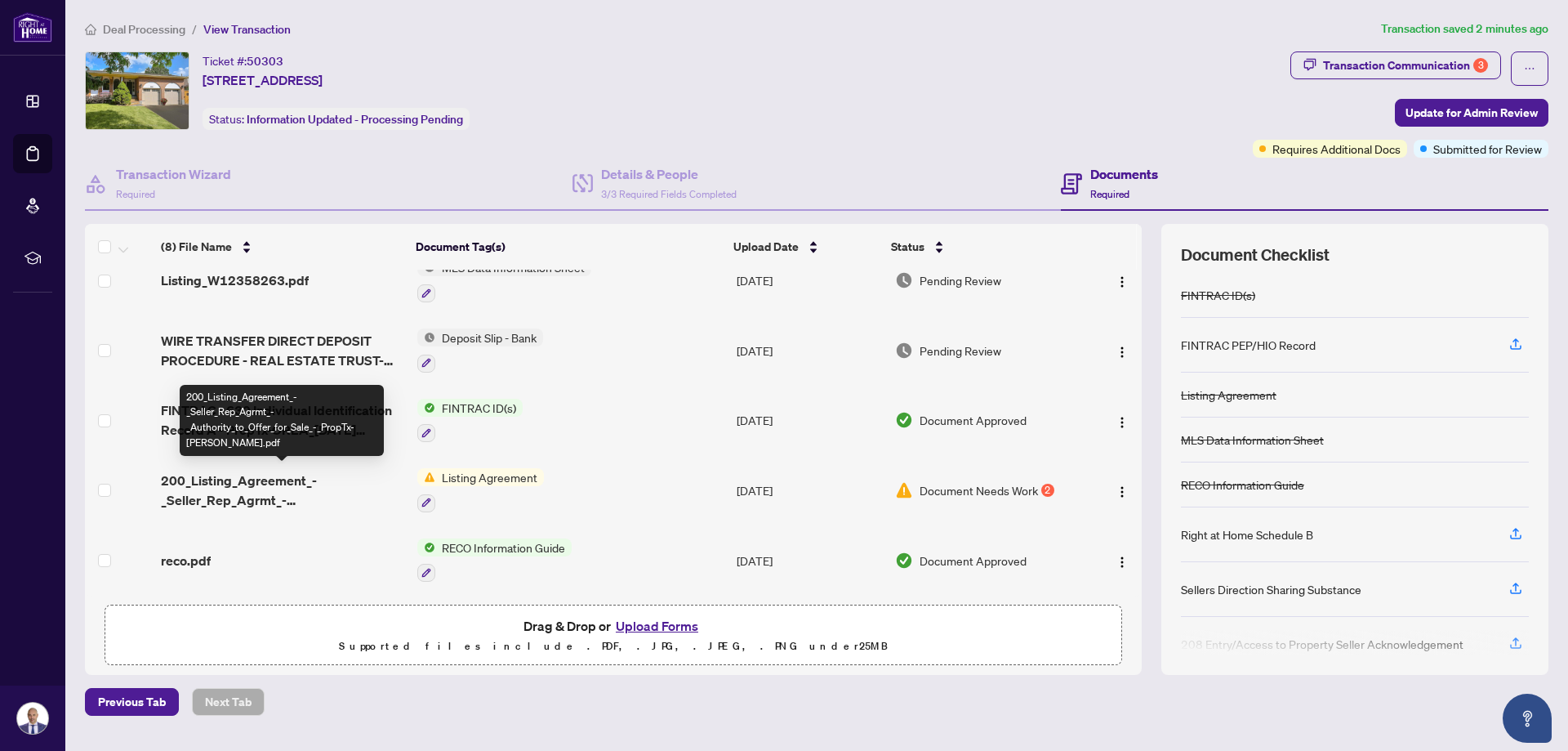
click at [242, 474] on span "200_Listing_Agreement_-_Seller_Rep_Agrmt_-_Authority_to_Offer_for_Sale_-_PropTx…" at bounding box center [281, 489] width 242 height 39
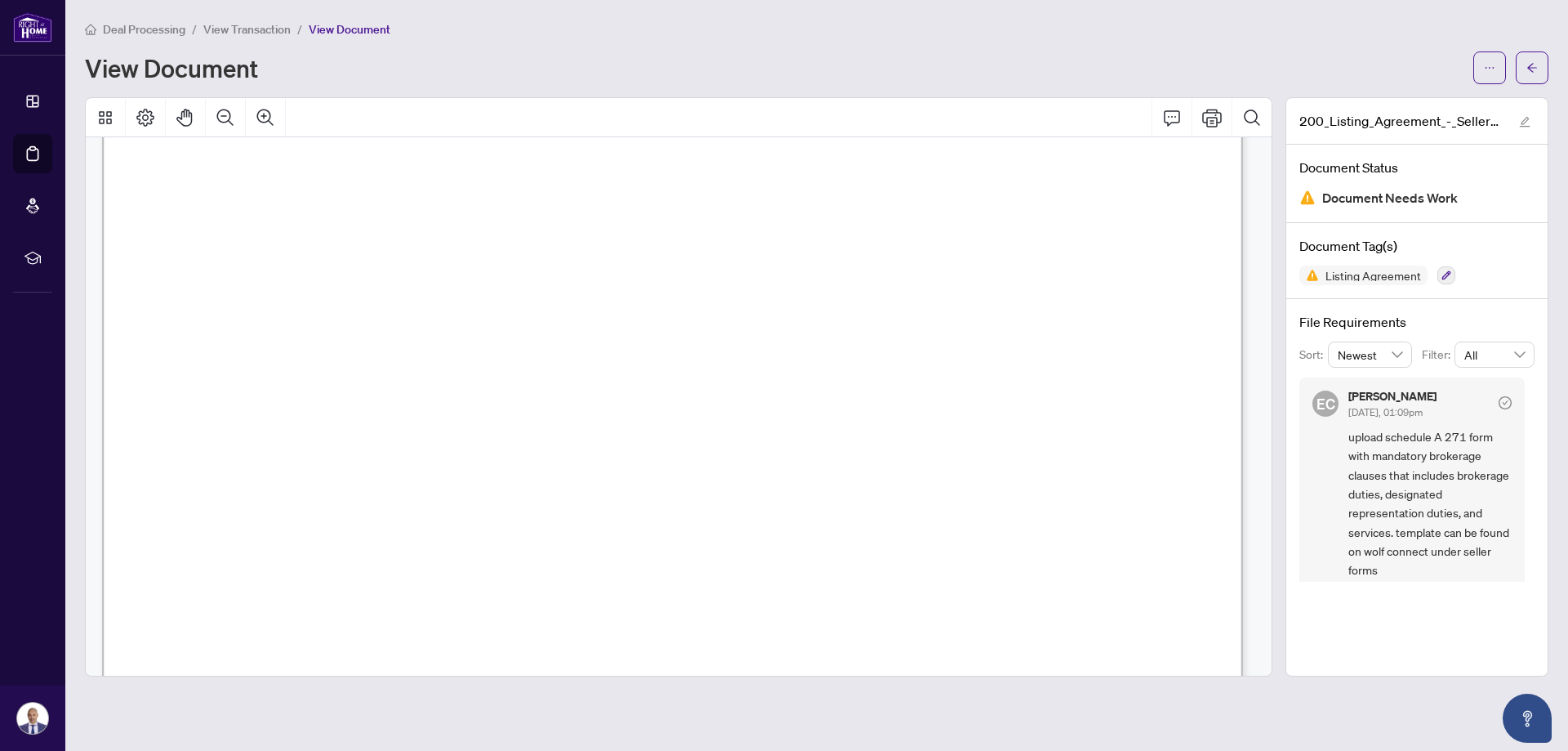
scroll to position [327, 0]
click at [1525, 71] on button "button" at bounding box center [1532, 68] width 33 height 33
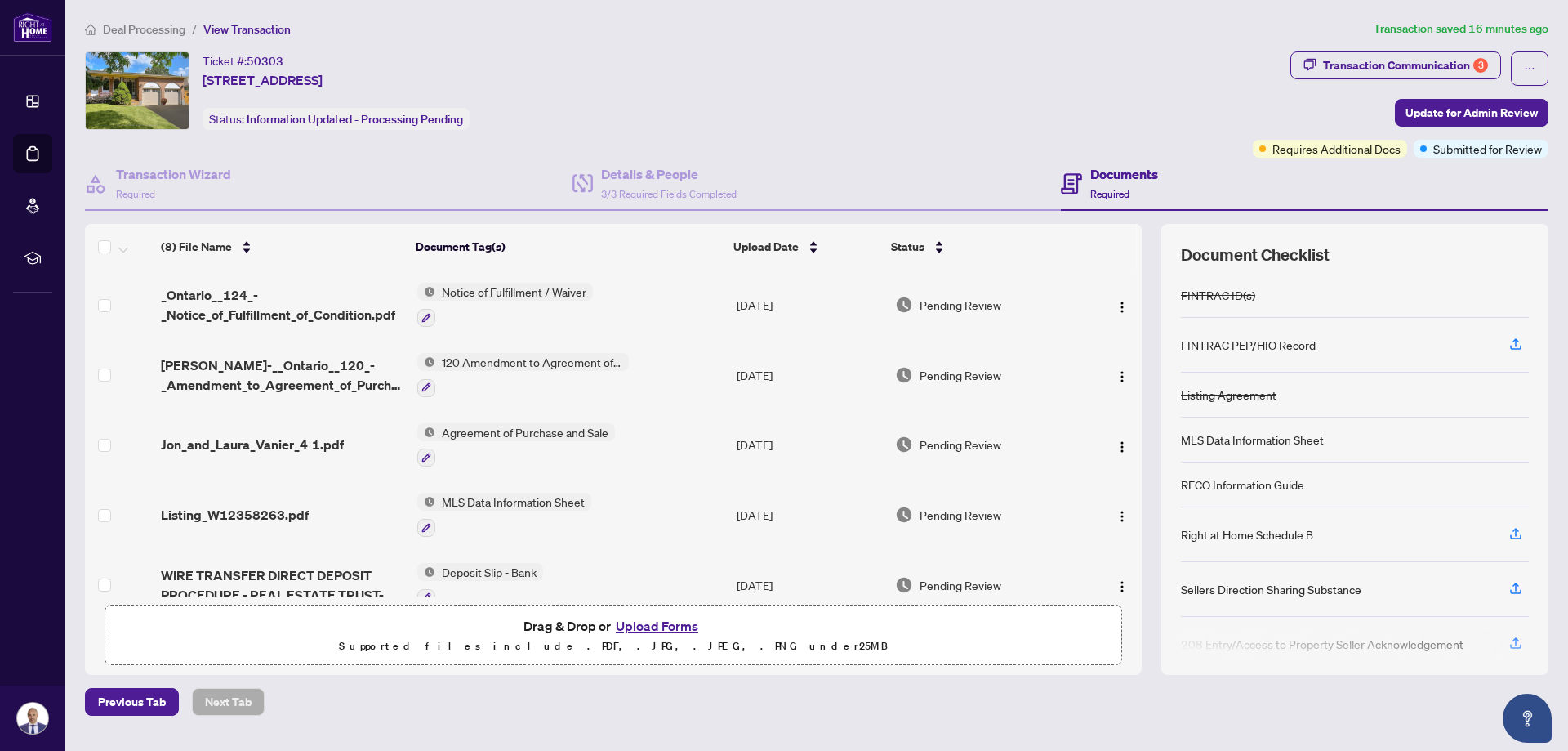
click at [665, 625] on button "Upload Forms" at bounding box center [657, 625] width 93 height 21
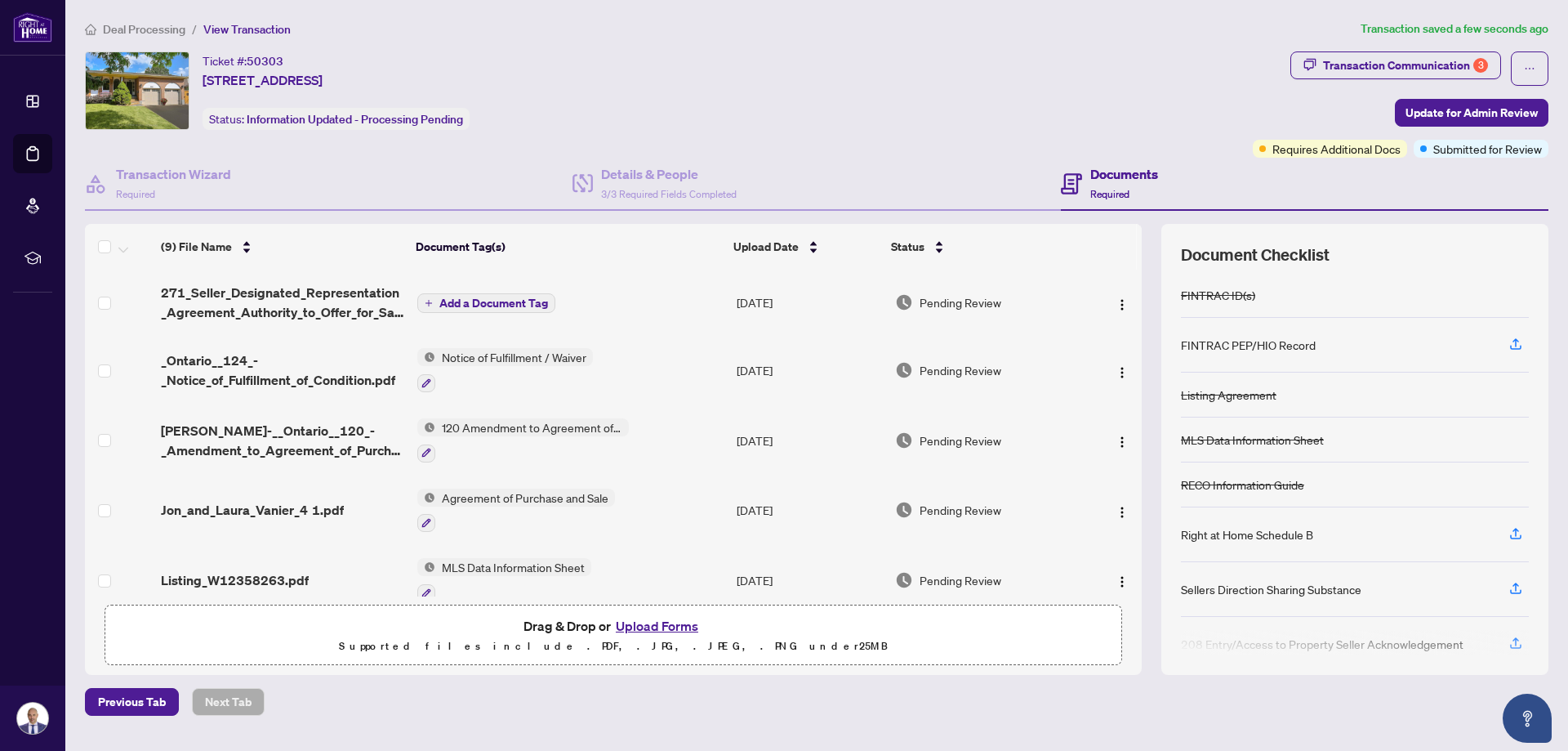
click at [491, 301] on span "Add a Document Tag" at bounding box center [494, 302] width 109 height 12
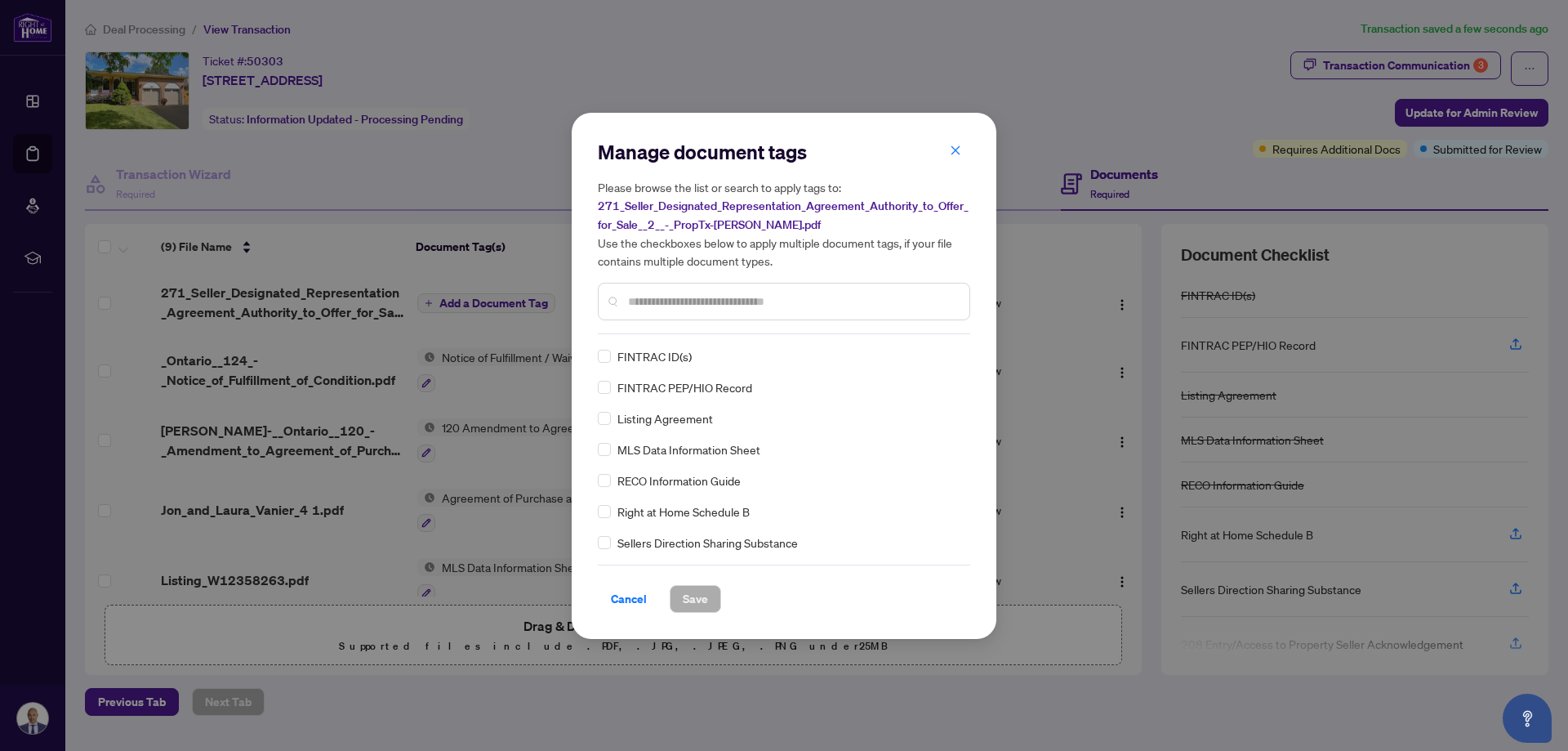
click at [678, 299] on input "text" at bounding box center [793, 301] width 329 height 18
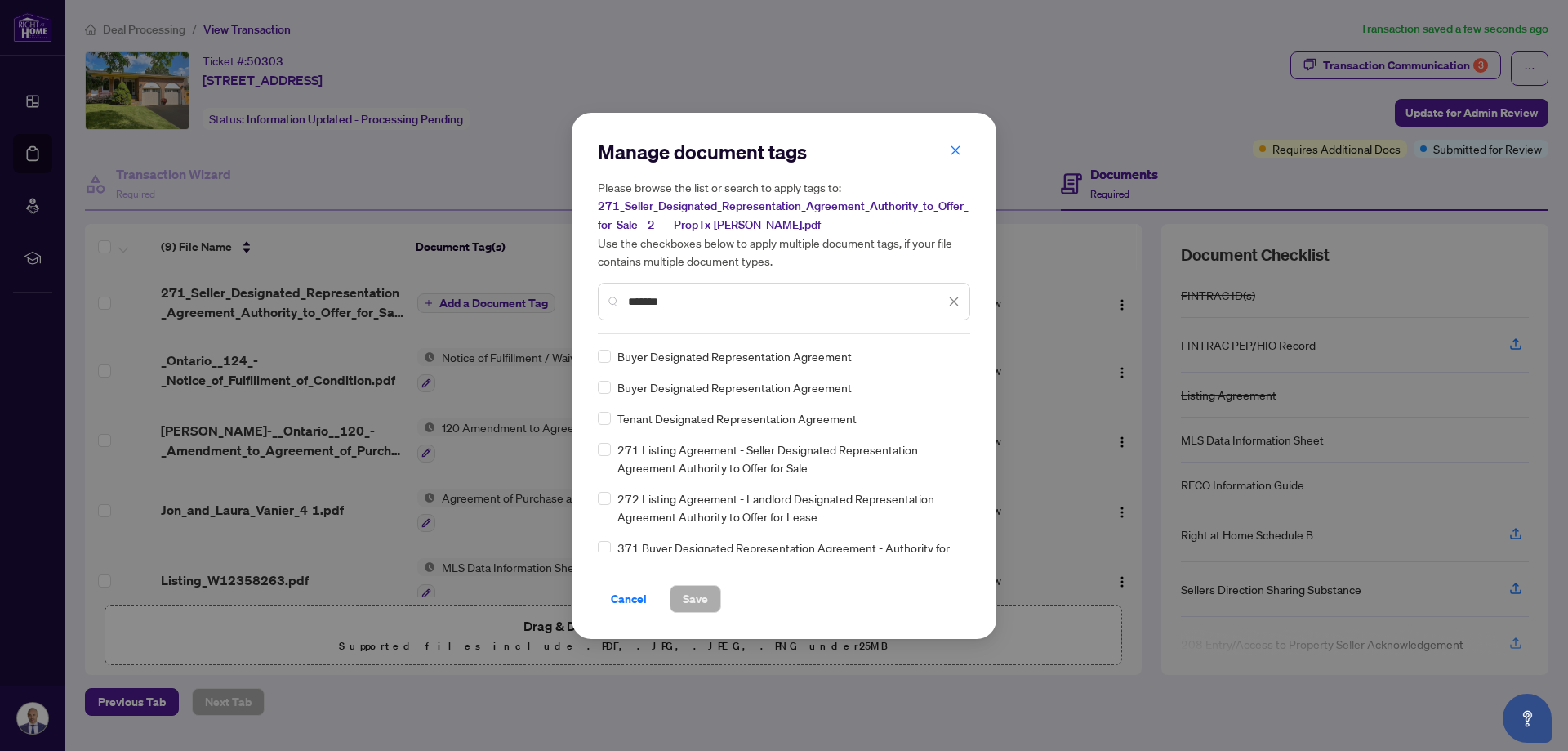
type input "*******"
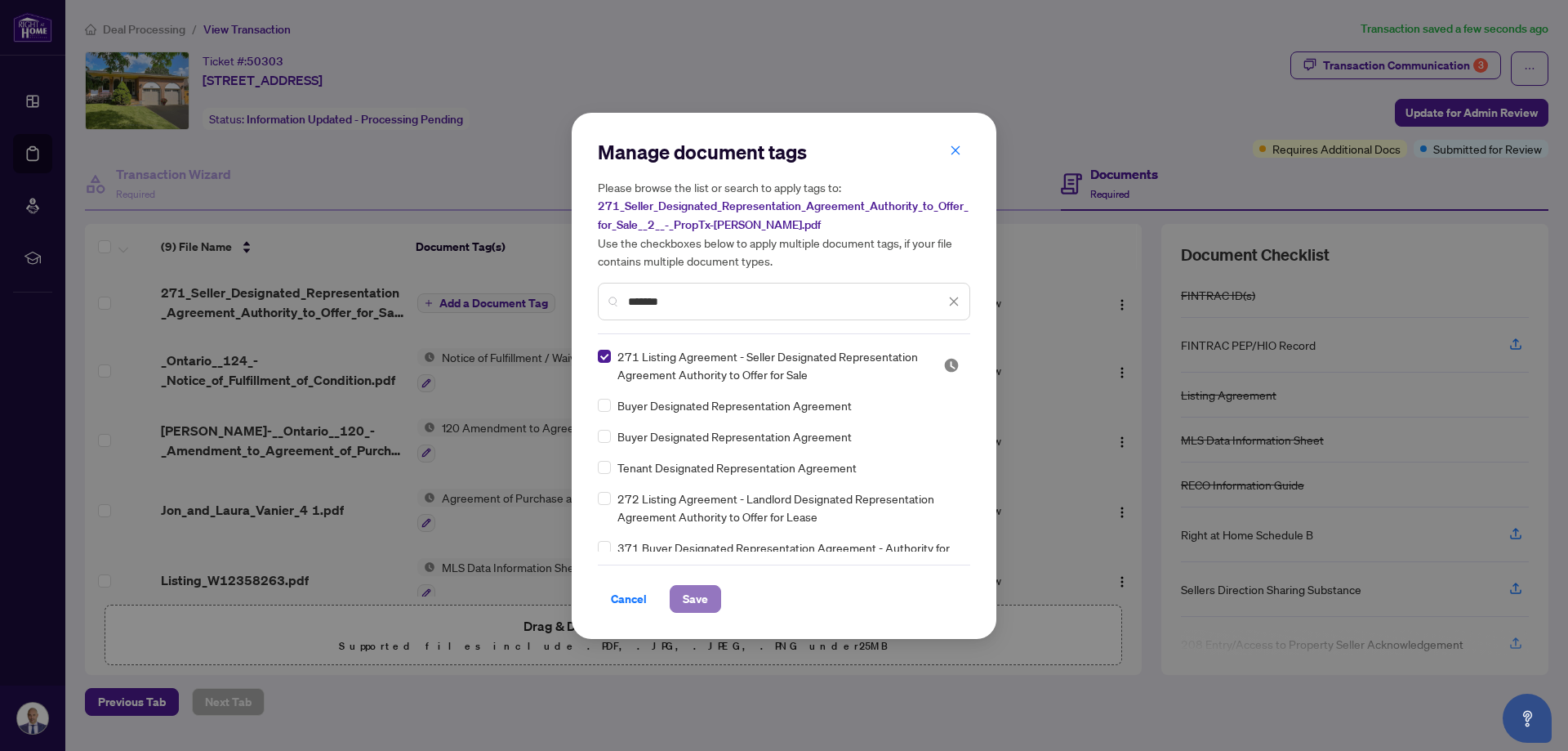
click at [685, 595] on span "Save" at bounding box center [695, 598] width 25 height 26
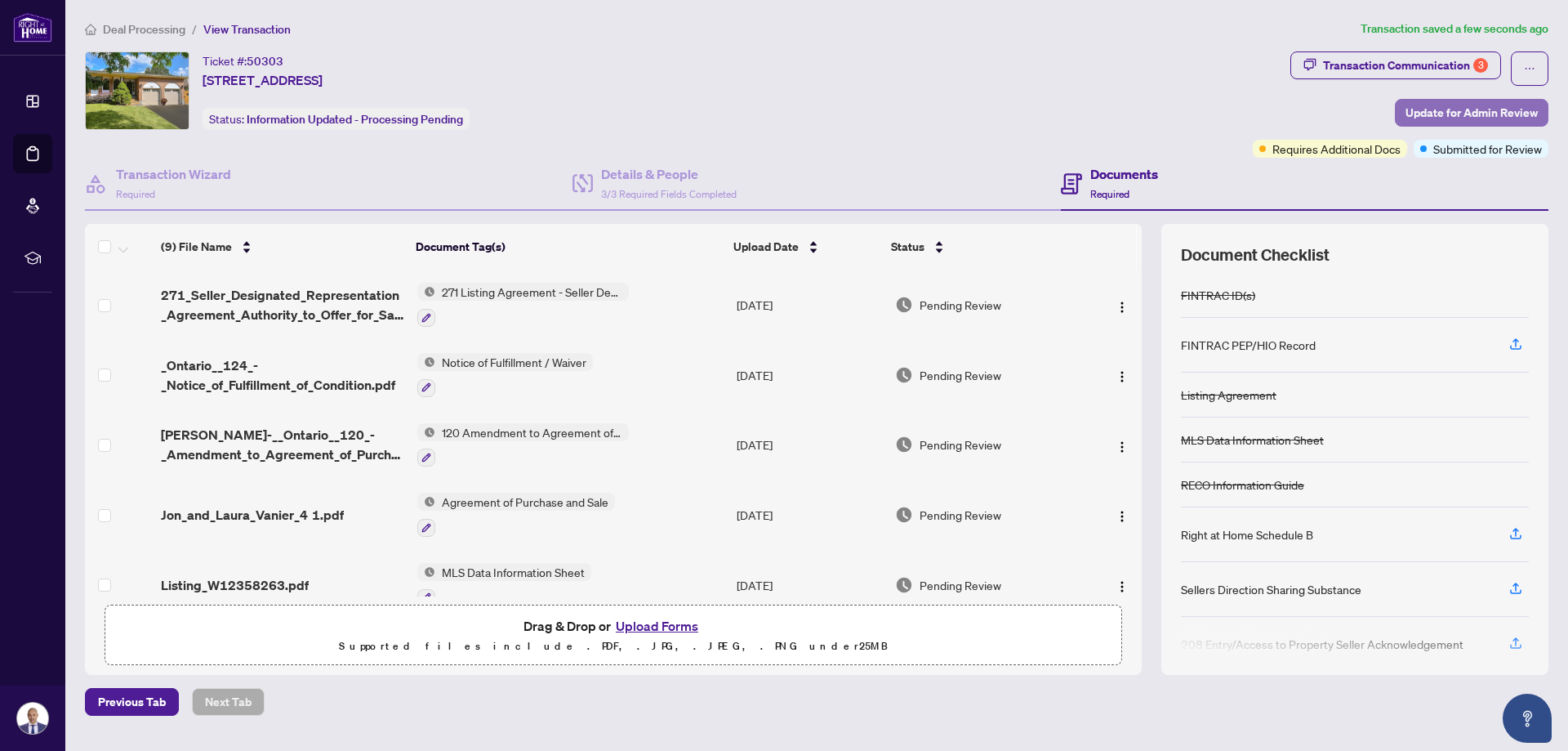
click at [1443, 112] on span "Update for Admin Review" at bounding box center [1472, 113] width 133 height 26
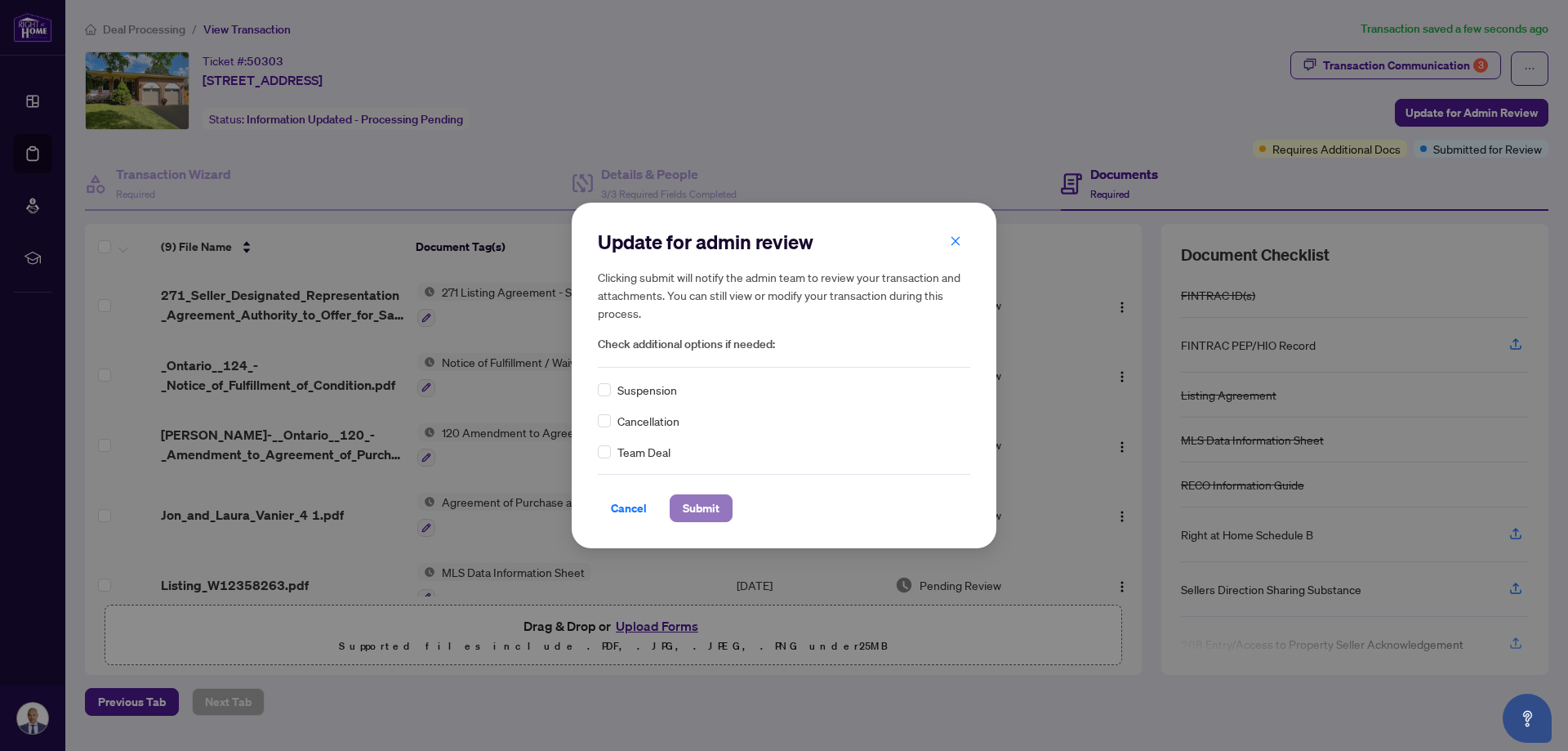
click at [718, 507] on span "Submit" at bounding box center [701, 508] width 36 height 26
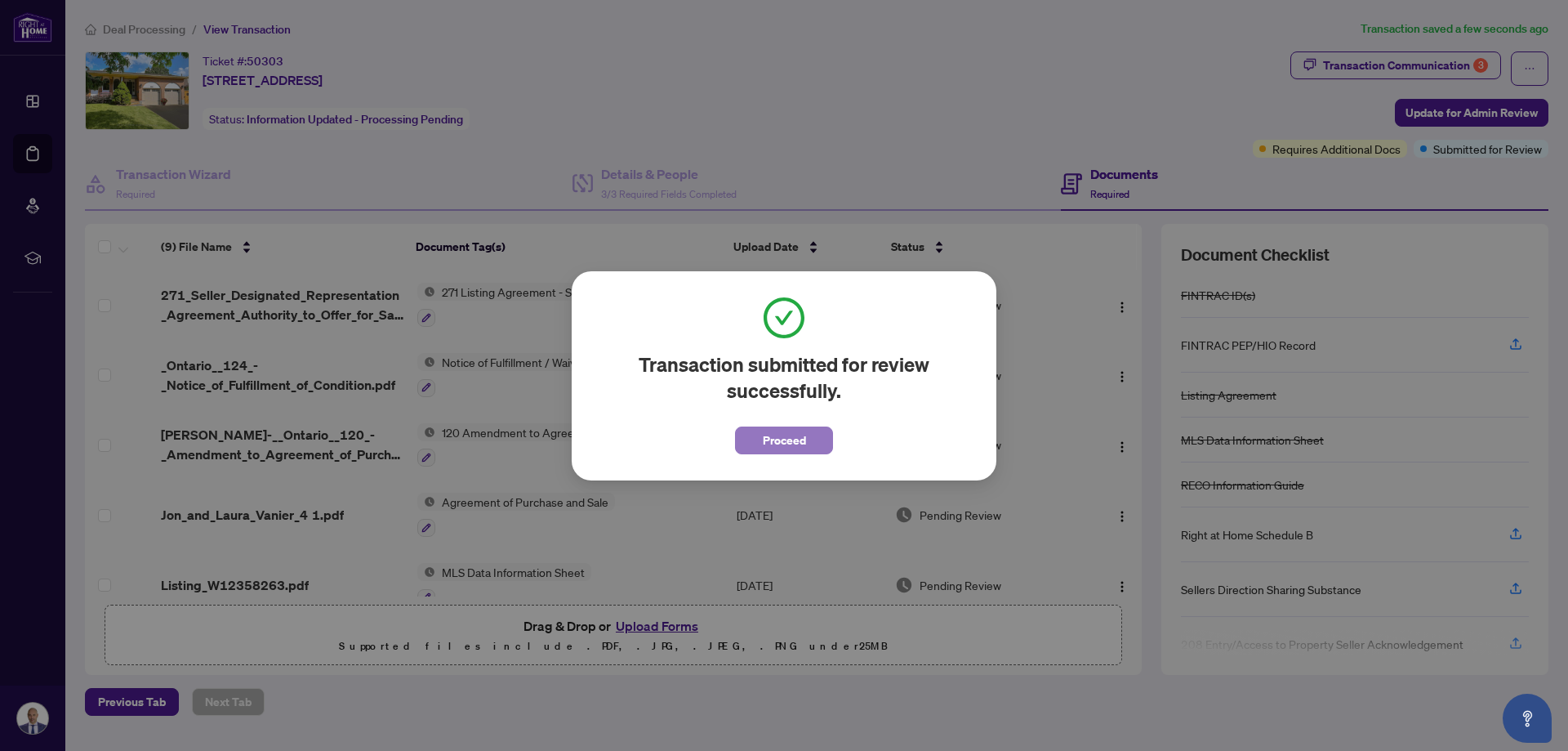
click at [782, 444] on span "Proceed" at bounding box center [784, 440] width 44 height 26
